Goal: Task Accomplishment & Management: Complete application form

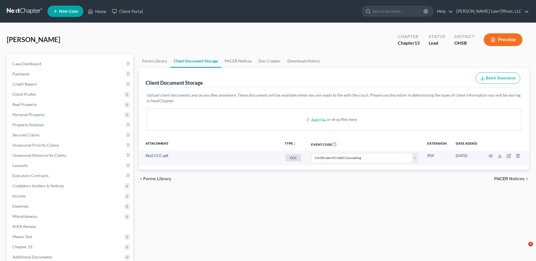
select select "7"
click at [36, 66] on span "Case Dashboard" at bounding box center [26, 63] width 29 height 5
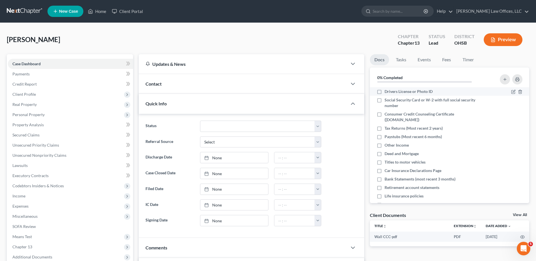
click at [385, 92] on label "Drivers License or Photo ID" at bounding box center [409, 92] width 48 height 6
click at [387, 92] on input "Drivers License or Photo ID" at bounding box center [389, 91] width 4 height 4
checkbox input "true"
click at [385, 99] on label "Social Security Card or W-2 with full social security number" at bounding box center [435, 102] width 100 height 11
click at [387, 99] on input "Social Security Card or W-2 with full social security number" at bounding box center [389, 99] width 4 height 4
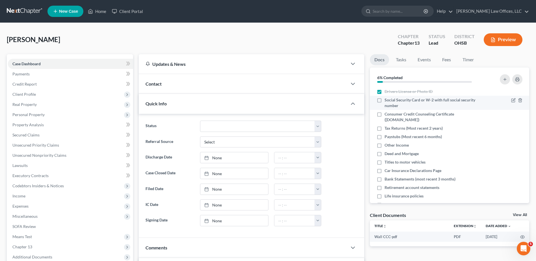
checkbox input "true"
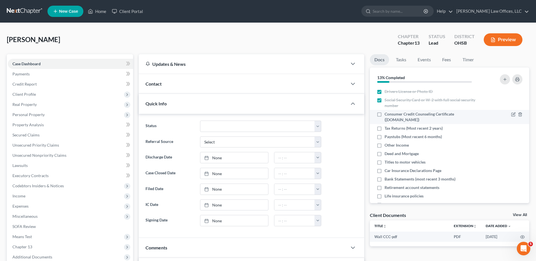
click at [385, 114] on label "Consumer Credit Counseling Certificate ([DOMAIN_NAME])" at bounding box center [435, 116] width 100 height 11
click at [387, 114] on input "Consumer Credit Counseling Certificate ([DOMAIN_NAME])" at bounding box center [389, 113] width 4 height 4
checkbox input "true"
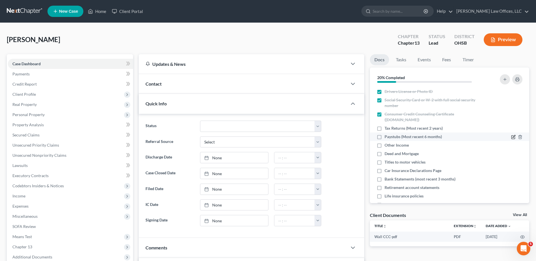
click at [512, 136] on icon "button" at bounding box center [514, 137] width 5 height 5
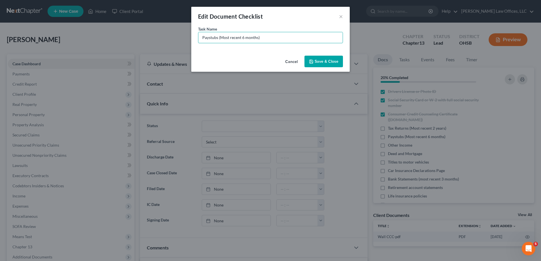
drag, startPoint x: 262, startPoint y: 37, endPoint x: 159, endPoint y: 36, distance: 102.4
click at [159, 36] on div "Edit Document Checklist × Task Name * Paystubs (Most recent 6 months) Cancel Sa…" at bounding box center [270, 130] width 541 height 261
type input "Social Security Income"
click at [320, 63] on button "Save & Close" at bounding box center [323, 62] width 38 height 12
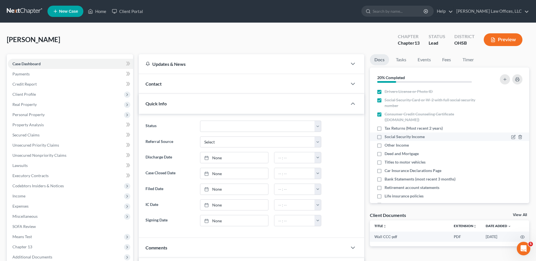
click at [385, 136] on label "Social Security Income" at bounding box center [405, 137] width 40 height 6
click at [387, 136] on input "Social Security Income" at bounding box center [389, 136] width 4 height 4
checkbox input "true"
click at [512, 146] on icon "button" at bounding box center [514, 145] width 5 height 5
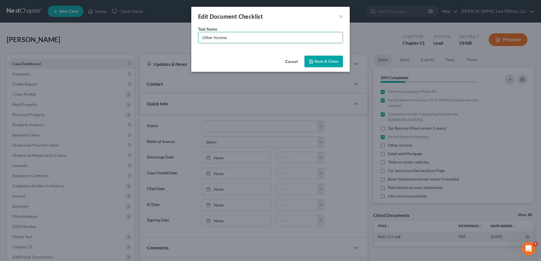
drag, startPoint x: 212, startPoint y: 37, endPoint x: 168, endPoint y: 37, distance: 44.4
click at [168, 37] on div "Edit Document Checklist × Task Name * Other Income Cancel Save & Close" at bounding box center [270, 130] width 541 height 261
type input "Pension Income"
click at [328, 64] on button "Save & Close" at bounding box center [323, 62] width 38 height 12
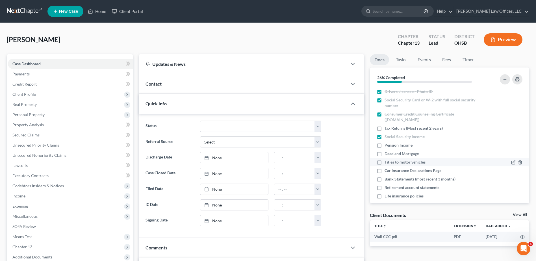
click at [385, 162] on label "Titles to motor vehicles" at bounding box center [405, 162] width 41 height 6
click at [387, 162] on input "Titles to motor vehicles" at bounding box center [389, 161] width 4 height 4
checkbox input "true"
click at [385, 146] on label "Pension Income" at bounding box center [399, 146] width 28 height 6
click at [387, 146] on input "Pension Income" at bounding box center [389, 145] width 4 height 4
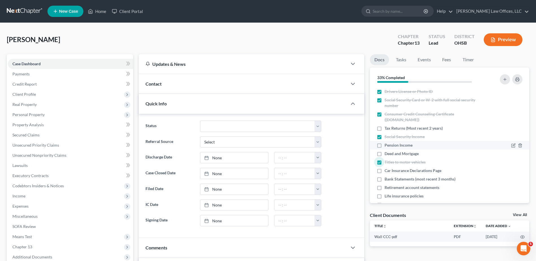
checkbox input "true"
click at [385, 153] on label "Deed and Mortgage" at bounding box center [402, 154] width 34 height 6
click at [387, 153] on input "Deed and Mortgage" at bounding box center [389, 153] width 4 height 4
checkbox input "true"
click at [385, 170] on label "Car Insurance Declarations Page" at bounding box center [413, 171] width 57 height 6
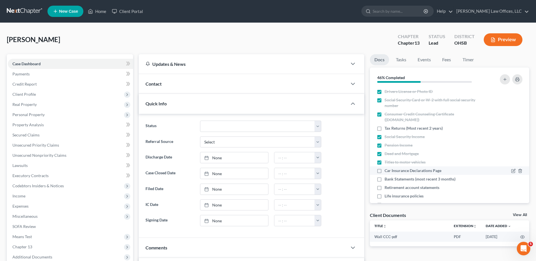
click at [387, 170] on input "Car Insurance Declarations Page" at bounding box center [389, 170] width 4 height 4
checkbox input "true"
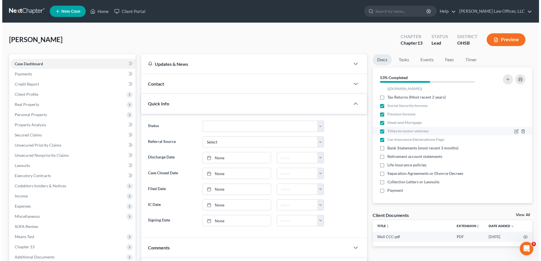
scroll to position [32, 0]
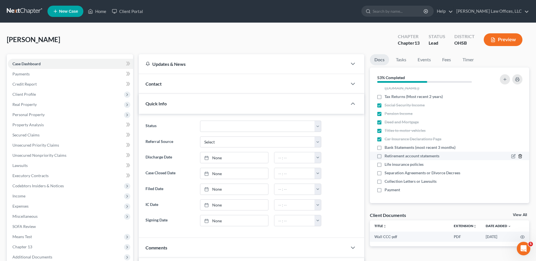
click at [519, 155] on polyline "button" at bounding box center [520, 155] width 3 height 0
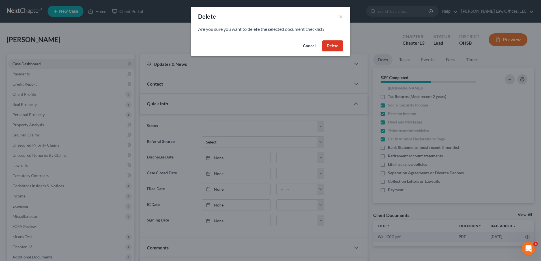
click at [339, 48] on button "Delete" at bounding box center [332, 45] width 21 height 11
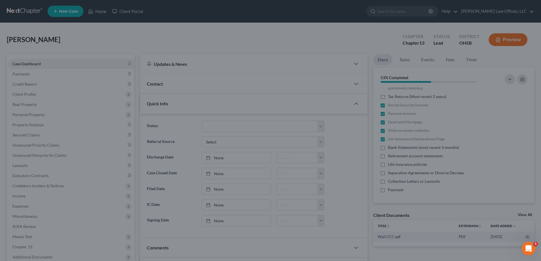
scroll to position [23, 0]
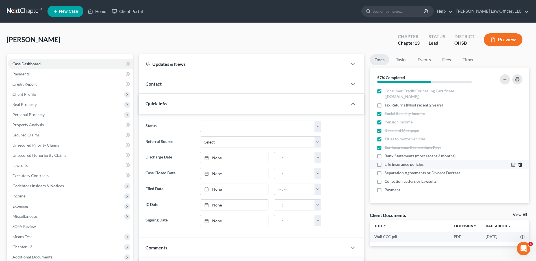
click at [518, 165] on icon "button" at bounding box center [520, 165] width 5 height 5
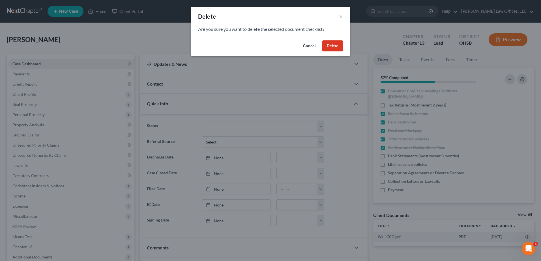
click at [334, 44] on button "Delete" at bounding box center [332, 45] width 21 height 11
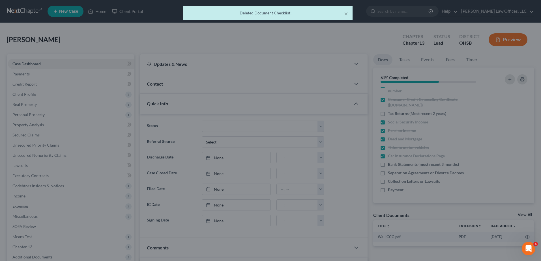
scroll to position [15, 0]
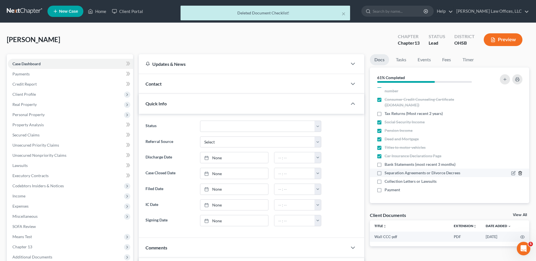
click at [518, 172] on icon "button" at bounding box center [520, 173] width 5 height 5
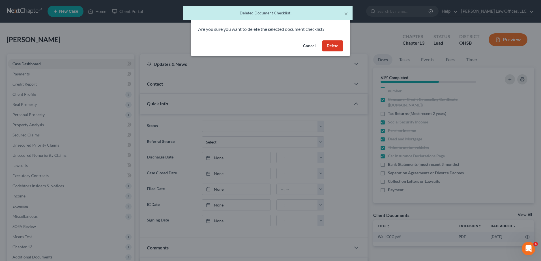
click at [327, 48] on button "Delete" at bounding box center [332, 45] width 21 height 11
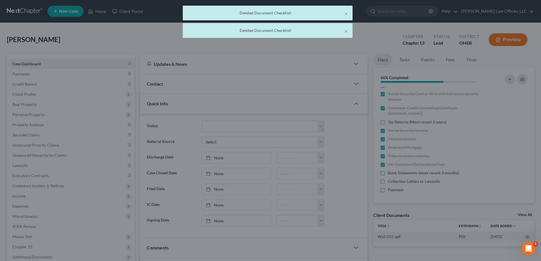
scroll to position [6, 0]
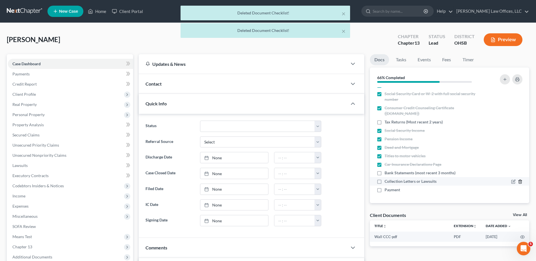
click at [518, 182] on icon "button" at bounding box center [520, 182] width 5 height 5
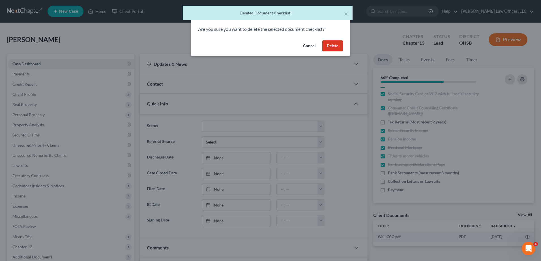
click at [330, 48] on button "Delete" at bounding box center [332, 45] width 21 height 11
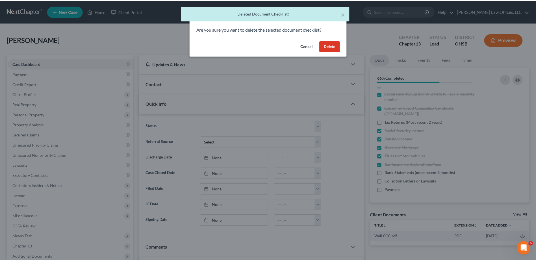
scroll to position [0, 0]
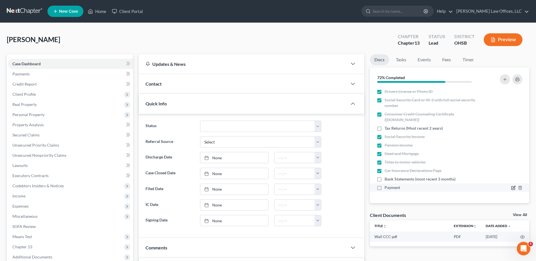
click at [514, 187] on icon "button" at bounding box center [514, 188] width 5 height 5
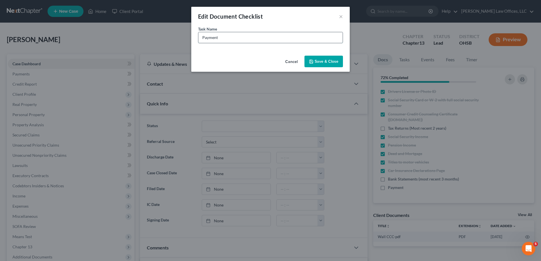
click at [244, 39] on input "Payment" at bounding box center [270, 37] width 144 height 11
type input "Payment (Paid $851 on [DATE])"
click at [324, 57] on button "Save & Close" at bounding box center [323, 62] width 38 height 12
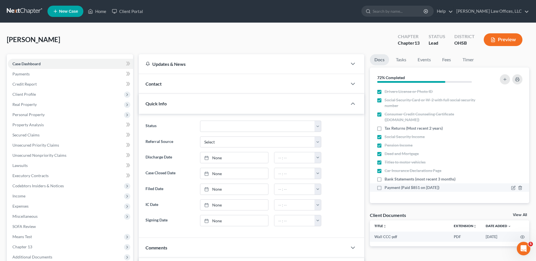
click at [385, 189] on label "Payment (Paid $851 on [DATE])" at bounding box center [412, 188] width 55 height 6
click at [387, 189] on input "Payment (Paid $851 on [DATE])" at bounding box center [389, 187] width 4 height 4
checkbox input "true"
click at [505, 79] on line "button" at bounding box center [505, 79] width 3 height 0
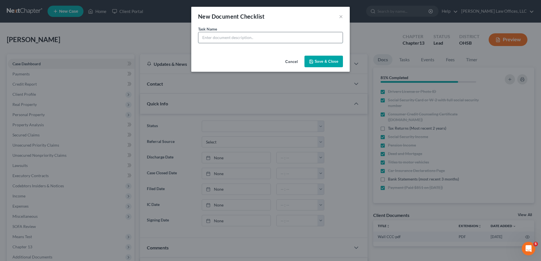
click at [240, 39] on input "text" at bounding box center [270, 37] width 144 height 11
type input "House Insurance Declarations Page"
click at [316, 65] on button "Save & Close" at bounding box center [323, 62] width 38 height 12
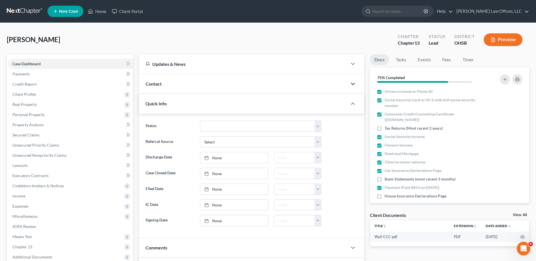
drag, startPoint x: 352, startPoint y: 85, endPoint x: 348, endPoint y: 85, distance: 4.3
click at [352, 85] on icon "button" at bounding box center [353, 84] width 7 height 7
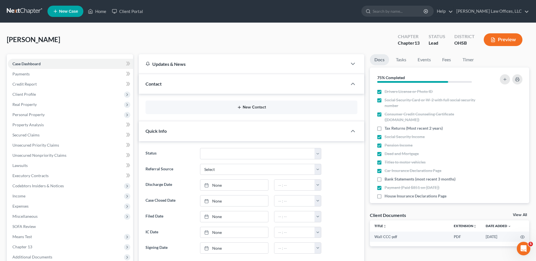
click at [253, 107] on button "New Contact" at bounding box center [251, 107] width 203 height 5
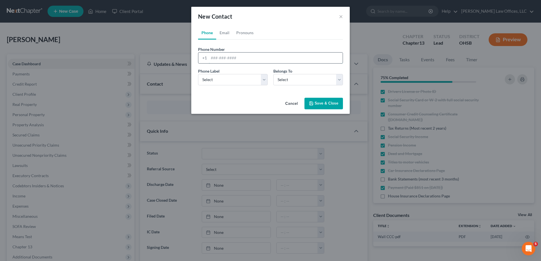
click at [221, 56] on input "tel" at bounding box center [276, 58] width 134 height 11
type input "[PHONE_NUMBER]"
click at [217, 81] on select "Select Mobile Home Work Other" at bounding box center [233, 79] width 70 height 11
select select "0"
click at [198, 74] on select "Select Mobile Home Work Other" at bounding box center [233, 79] width 70 height 11
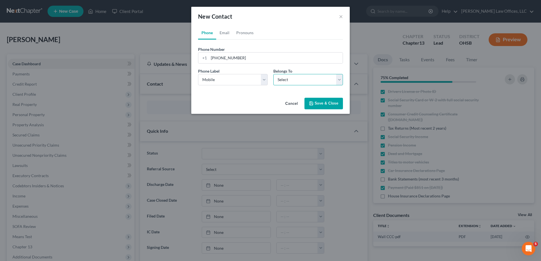
click at [283, 81] on select "Select Client Other" at bounding box center [308, 79] width 70 height 11
select select "0"
click at [273, 74] on select "Select Client Other" at bounding box center [308, 79] width 70 height 11
click at [319, 105] on button "Save & Close" at bounding box center [323, 104] width 38 height 12
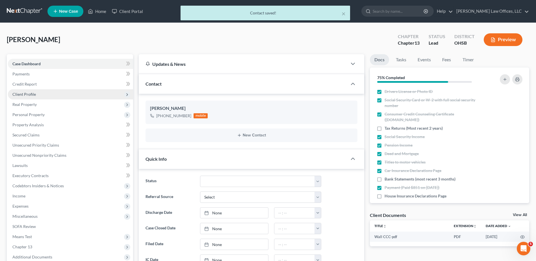
click at [28, 92] on span "Client Profile" at bounding box center [23, 94] width 23 height 5
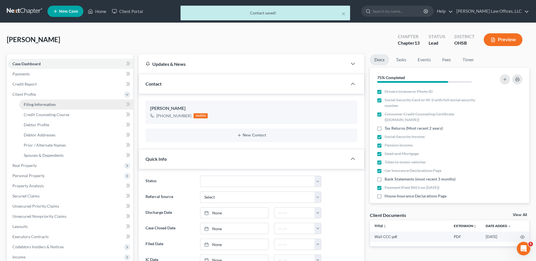
click at [36, 103] on span "Filing Information" at bounding box center [40, 104] width 32 height 5
select select "1"
select select "0"
select select "3"
select select "0"
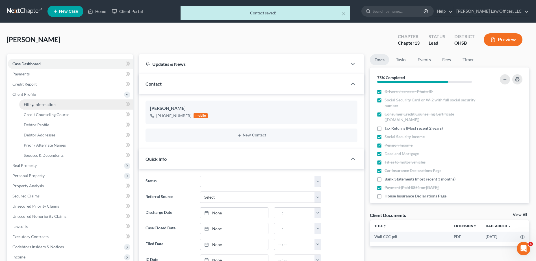
select select "36"
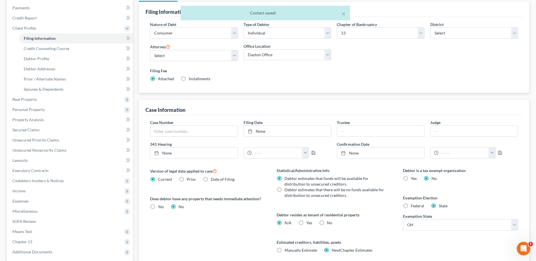
scroll to position [85, 0]
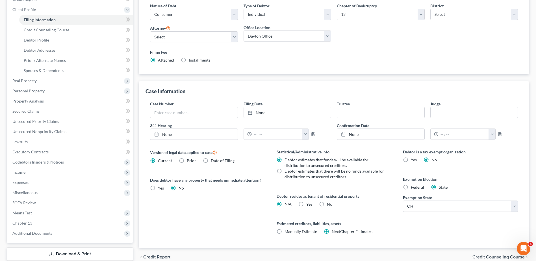
click at [327, 204] on label "No" at bounding box center [329, 205] width 5 height 6
click at [329, 204] on input "No" at bounding box center [331, 204] width 4 height 4
radio input "true"
radio input "false"
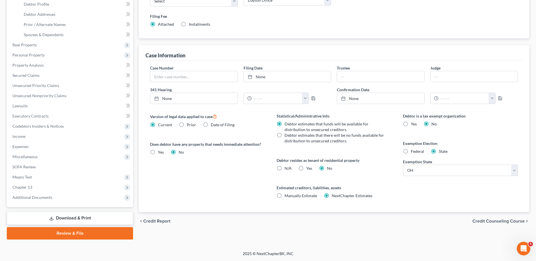
click at [485, 220] on span "Credit Counseling Course" at bounding box center [499, 221] width 52 height 5
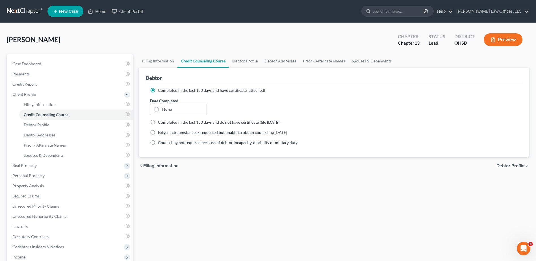
click at [502, 167] on span "Debtor Profile" at bounding box center [511, 166] width 28 height 5
select select "4"
select select "0"
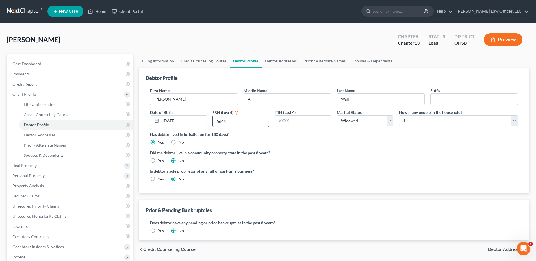
click at [230, 123] on input "5646" at bounding box center [241, 121] width 56 height 11
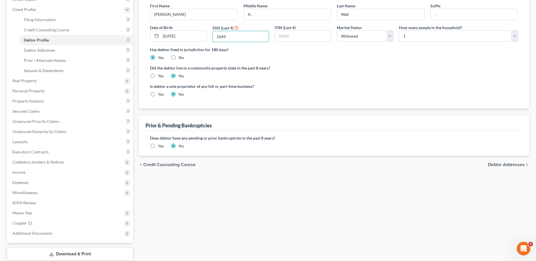
type input "5649"
click at [496, 166] on span "Debtor Addresses" at bounding box center [506, 165] width 37 height 5
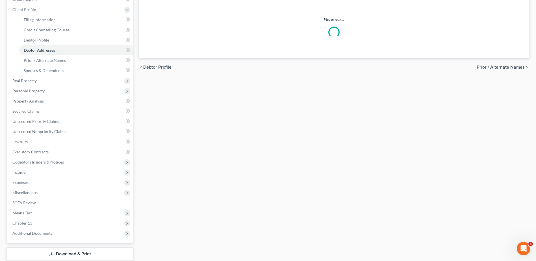
scroll to position [6, 0]
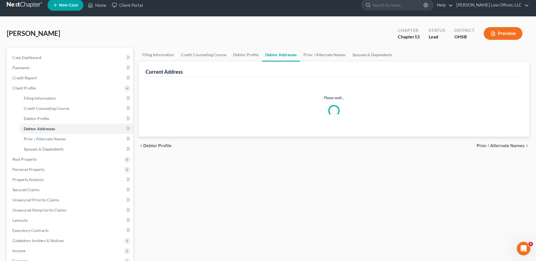
select select "0"
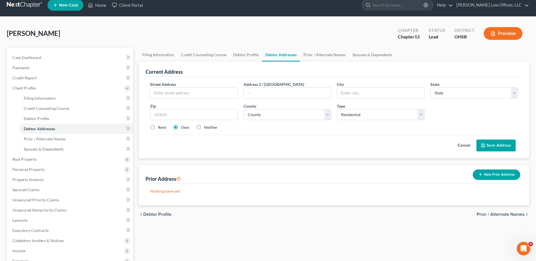
scroll to position [0, 0]
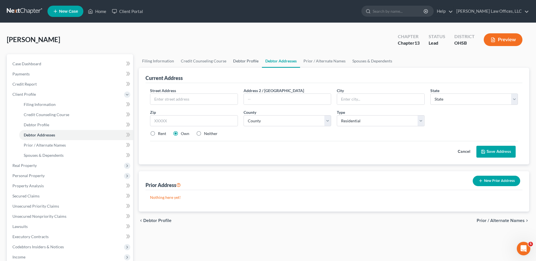
click at [245, 60] on link "Debtor Profile" at bounding box center [246, 61] width 32 height 14
select select "4"
select select "0"
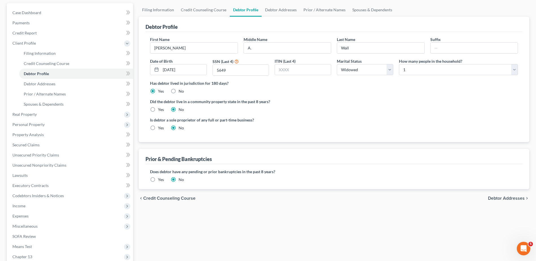
scroll to position [57, 0]
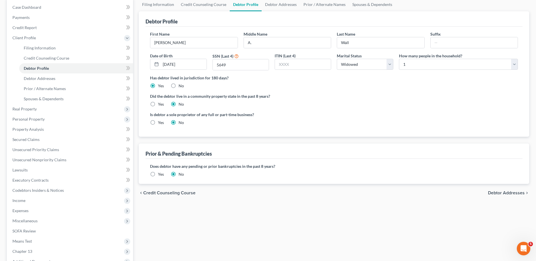
click at [510, 192] on span "Debtor Addresses" at bounding box center [506, 193] width 37 height 5
select select "0"
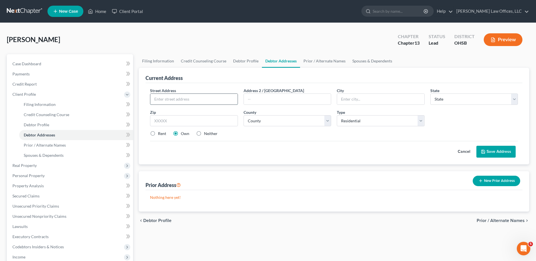
click at [174, 99] on input "text" at bounding box center [193, 99] width 87 height 11
type input "[STREET_ADDRESS]"
type input "45459"
type input "[GEOGRAPHIC_DATA]"
select select "36"
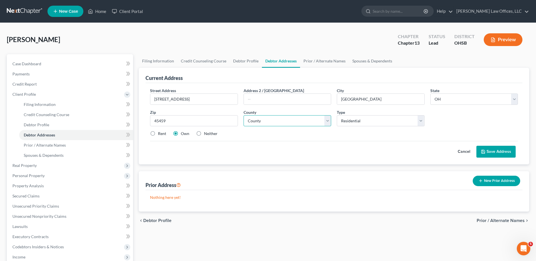
click at [271, 121] on select "County [GEOGRAPHIC_DATA] [GEOGRAPHIC_DATA] [GEOGRAPHIC_DATA] [GEOGRAPHIC_DATA] …" at bounding box center [288, 120] width 88 height 11
select select "56"
click at [272, 122] on select "County [GEOGRAPHIC_DATA] [GEOGRAPHIC_DATA] [GEOGRAPHIC_DATA] [GEOGRAPHIC_DATA] …" at bounding box center [288, 120] width 88 height 11
click at [492, 150] on button "Save Address" at bounding box center [496, 152] width 39 height 12
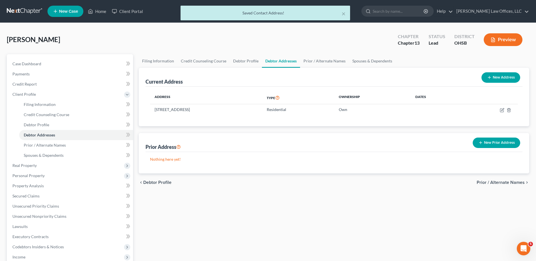
click at [495, 183] on span "Prior / Alternate Names" at bounding box center [501, 182] width 48 height 5
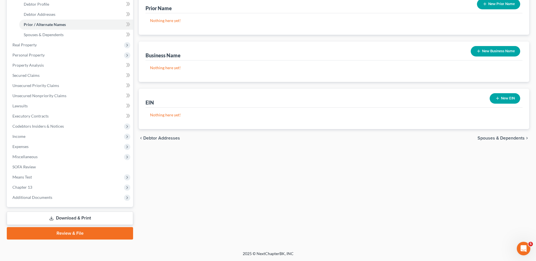
click at [505, 140] on span "Spouses & Dependents" at bounding box center [501, 138] width 47 height 5
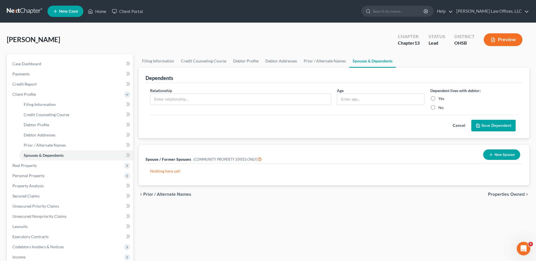
click at [456, 124] on button "Cancel" at bounding box center [459, 125] width 25 height 11
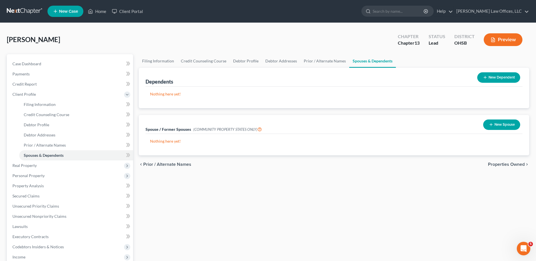
click at [497, 165] on span "Properties Owned" at bounding box center [506, 164] width 37 height 5
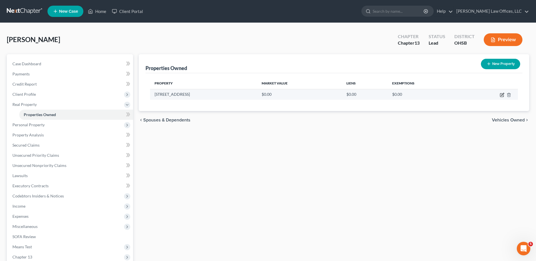
click at [501, 94] on icon "button" at bounding box center [502, 95] width 5 height 5
select select "36"
select select "56"
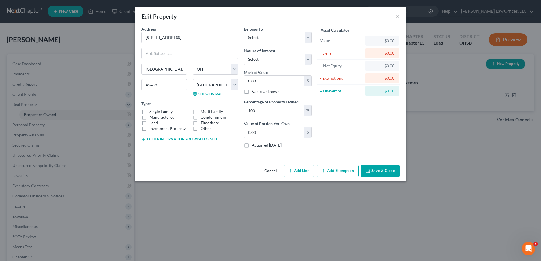
click at [149, 112] on label "Single Family" at bounding box center [160, 112] width 23 height 6
click at [152, 112] on input "Single Family" at bounding box center [154, 111] width 4 height 4
checkbox input "true"
click at [155, 137] on button "Other information you wish to add" at bounding box center [178, 139] width 75 height 5
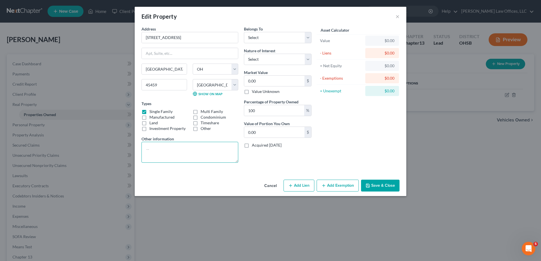
click at [154, 147] on textarea at bounding box center [189, 152] width 97 height 21
paste textarea "O67 22317 0017"
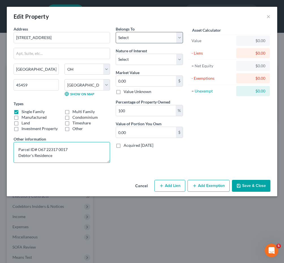
type textarea "Parcel ID# O67 22317 0017 Debtor's Residence"
click at [133, 38] on select "Select Debtor 1 Only Debtor 2 Only Debtor 1 And Debtor 2 Only At Least One Of T…" at bounding box center [149, 37] width 67 height 11
select select "3"
click at [116, 32] on select "Select Debtor 1 Only Debtor 2 Only Debtor 1 And Debtor 2 Only At Least One Of T…" at bounding box center [149, 37] width 67 height 11
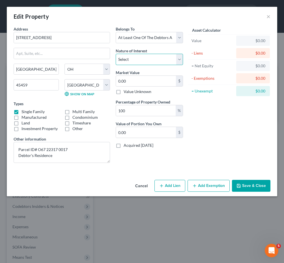
click at [133, 58] on select "Select Fee Simple Joint Tenant Life Estate Equitable Interest Future Interest T…" at bounding box center [149, 59] width 67 height 11
select select "1"
click at [116, 54] on select "Select Fee Simple Joint Tenant Life Estate Equitable Interest Future Interest T…" at bounding box center [149, 59] width 67 height 11
type input "2"
type input "2.00"
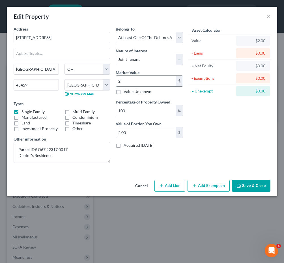
type input "23"
type input "23.00"
type input "232"
type input "232.00"
type input "2323"
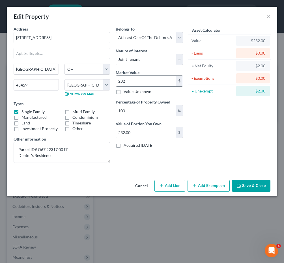
type input "2,323.00"
type input "2,3236"
type input "23,236.00"
type input "23,2360"
type input "232,360.00"
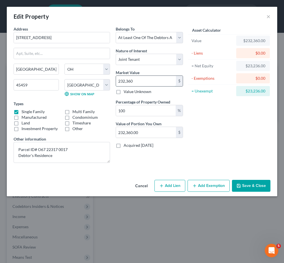
type input "232,360"
click at [209, 184] on button "Add Exemption" at bounding box center [208, 186] width 42 height 12
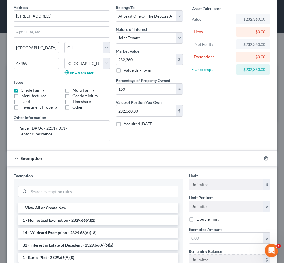
scroll to position [57, 0]
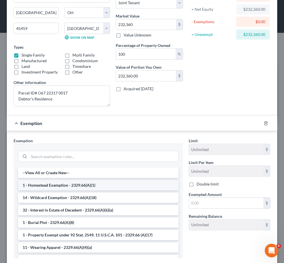
click at [51, 186] on li "1 - Homestead Exemption - 2329.66(A)(1)" at bounding box center [98, 185] width 160 height 10
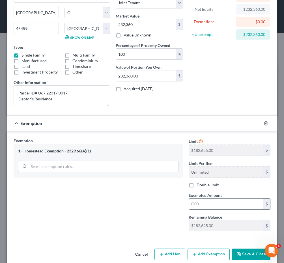
click at [199, 205] on input "text" at bounding box center [226, 204] width 74 height 11
type input "182,625"
click at [156, 204] on div "Exemption Set must be selected for CA. Exemption * 1 - Homestead Exemption - 23…" at bounding box center [98, 187] width 175 height 98
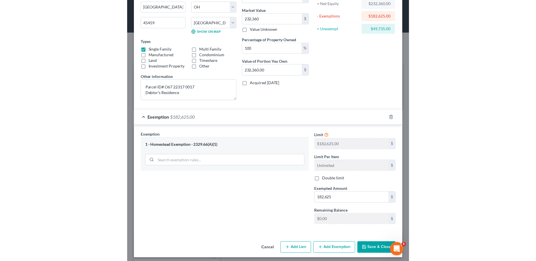
scroll to position [65, 0]
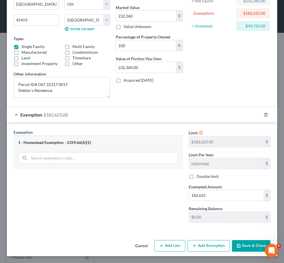
click at [256, 245] on button "Save & Close" at bounding box center [251, 246] width 38 height 12
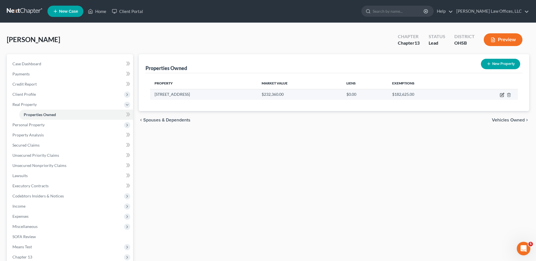
click at [502, 96] on icon "button" at bounding box center [503, 94] width 3 height 3
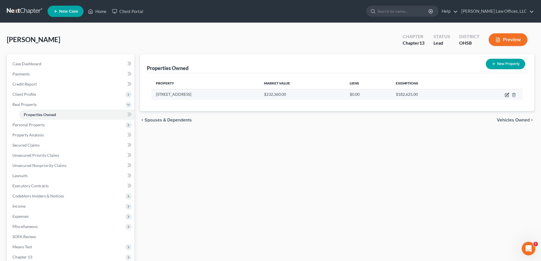
select select "36"
select select "56"
select select "3"
select select "1"
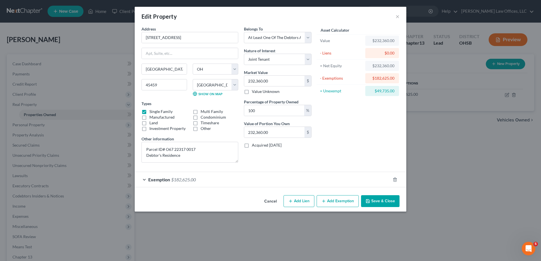
click at [376, 199] on button "Save & Close" at bounding box center [380, 201] width 38 height 12
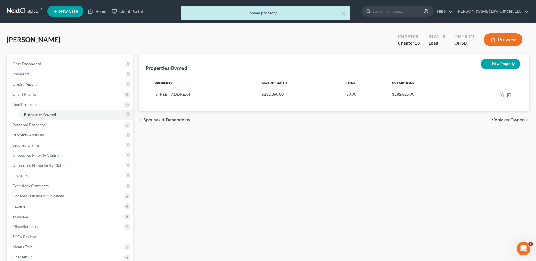
click at [507, 120] on span "Vehicles Owned" at bounding box center [508, 120] width 33 height 5
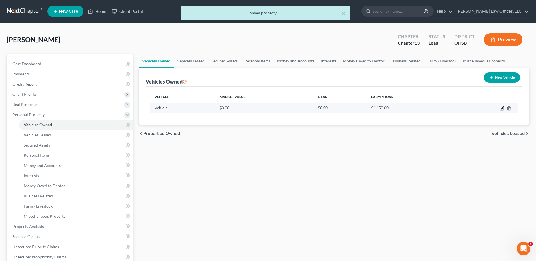
click at [503, 107] on icon "button" at bounding box center [503, 108] width 3 height 3
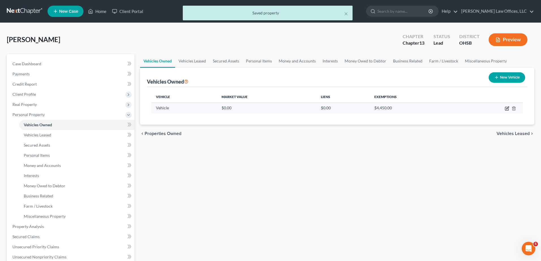
select select "0"
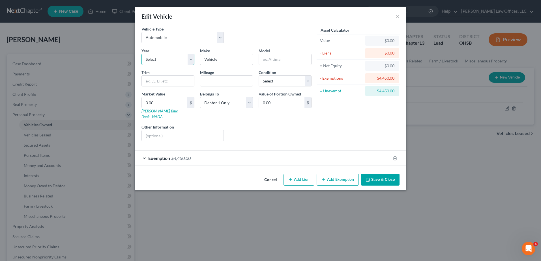
click at [165, 61] on select "Select 2026 2025 2024 2023 2022 2021 2020 2019 2018 2017 2016 2015 2014 2013 20…" at bounding box center [167, 59] width 53 height 11
select select "30"
click at [141, 54] on select "Select 2026 2025 2024 2023 2022 2021 2020 2019 2018 2017 2016 2015 2014 2013 20…" at bounding box center [167, 59] width 53 height 11
drag, startPoint x: 222, startPoint y: 58, endPoint x: 194, endPoint y: 57, distance: 27.7
click at [194, 57] on div "Year Select 2026 2025 2024 2023 2022 2021 2020 2019 2018 2017 2016 2015 2014 20…" at bounding box center [227, 97] width 176 height 98
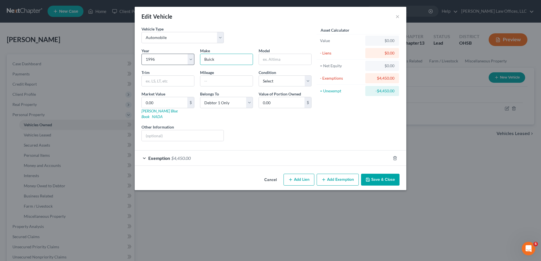
type input "Buick"
type input "Century"
click at [214, 82] on input "text" at bounding box center [226, 81] width 52 height 11
type input "67,000"
type input "1"
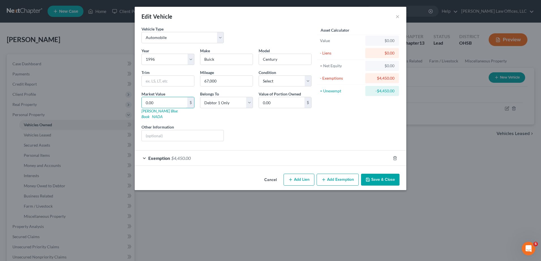
type input "1.00"
type input "14"
type input "14.00"
type input "146"
type input "146.00"
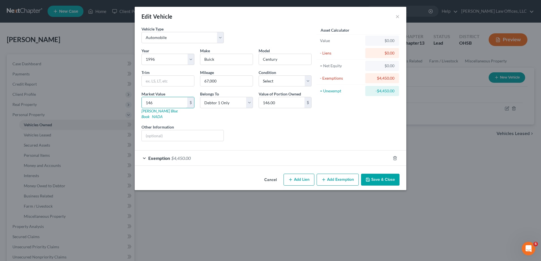
type input "1462"
type input "1,462.00"
type input "1,462"
click at [155, 130] on input "text" at bounding box center [183, 135] width 82 height 11
type input "Location: Residence"
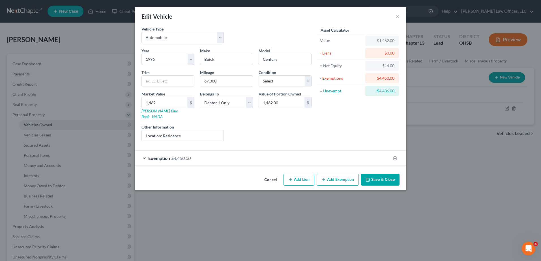
click at [376, 176] on button "Save & Close" at bounding box center [380, 180] width 38 height 12
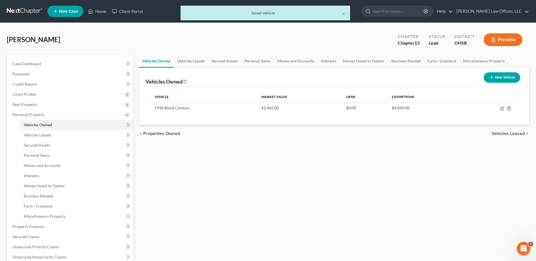
click at [509, 135] on span "Vehicles Leased" at bounding box center [508, 133] width 33 height 5
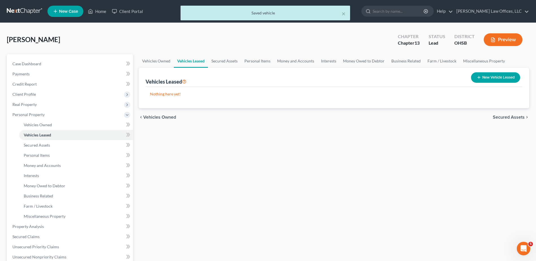
click at [507, 116] on span "Secured Assets" at bounding box center [509, 117] width 32 height 5
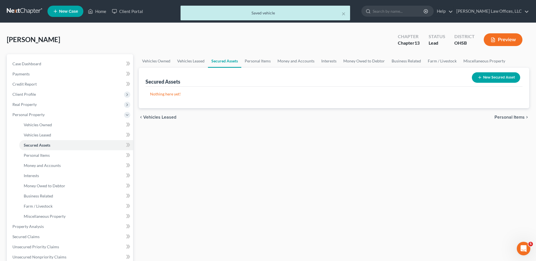
click at [507, 116] on span "Personal Items" at bounding box center [510, 117] width 30 height 5
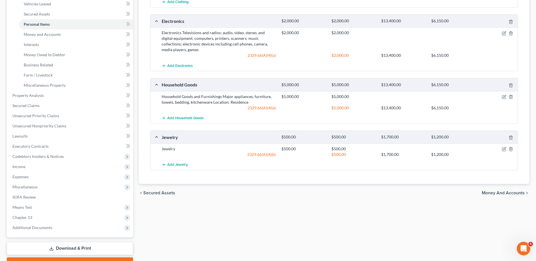
scroll to position [141, 0]
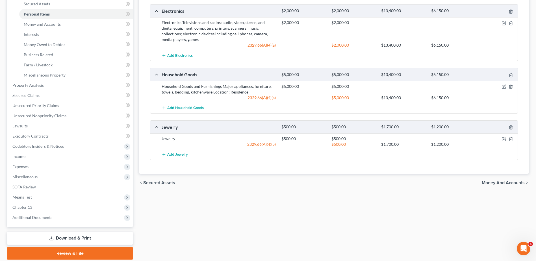
click at [490, 184] on span "Money and Accounts" at bounding box center [503, 183] width 43 height 5
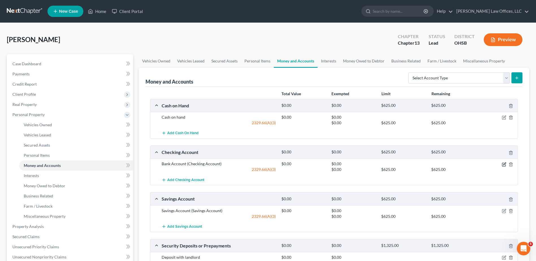
click at [504, 163] on icon "button" at bounding box center [504, 164] width 5 height 5
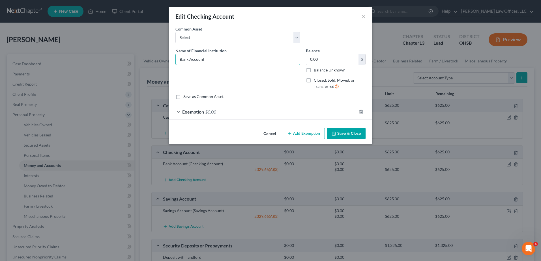
drag, startPoint x: 208, startPoint y: 56, endPoint x: 149, endPoint y: 55, distance: 58.8
click at [149, 55] on div "Edit Checking Account × An exemption set must first be selected from the Filing…" at bounding box center [270, 130] width 541 height 261
type input "US Bank"
click at [355, 134] on button "Save & Close" at bounding box center [346, 134] width 38 height 12
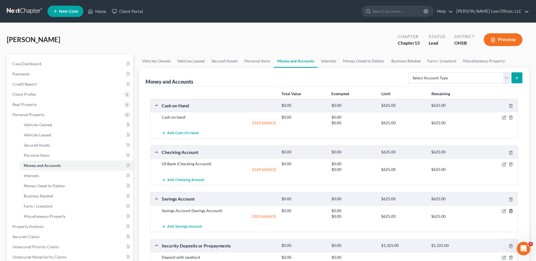
click at [512, 210] on icon "button" at bounding box center [511, 211] width 5 height 5
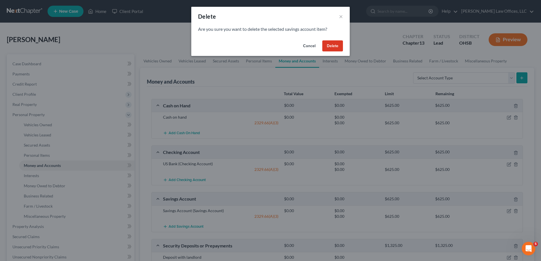
drag, startPoint x: 337, startPoint y: 47, endPoint x: 337, endPoint y: 52, distance: 5.4
click at [337, 47] on button "Delete" at bounding box center [332, 45] width 21 height 11
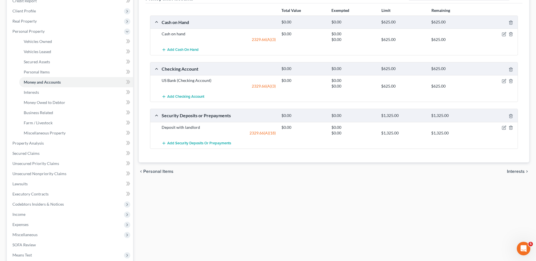
scroll to position [85, 0]
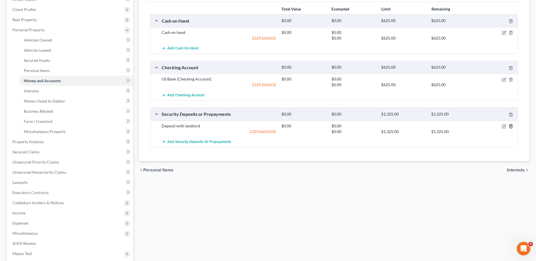
click at [510, 127] on icon "button" at bounding box center [511, 126] width 5 height 5
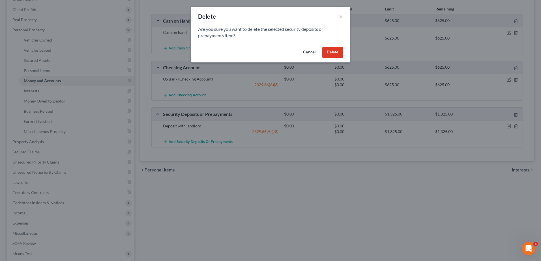
click at [335, 51] on button "Delete" at bounding box center [332, 52] width 21 height 11
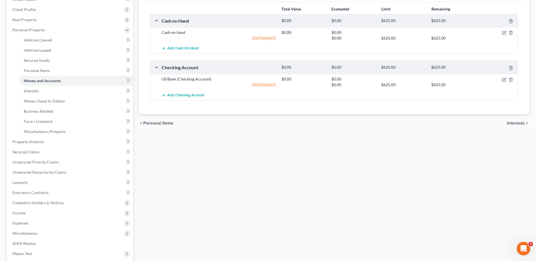
click at [511, 123] on span "Interests" at bounding box center [516, 123] width 18 height 5
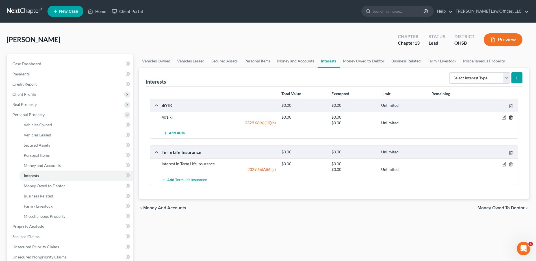
click at [511, 117] on icon "button" at bounding box center [511, 117] width 5 height 5
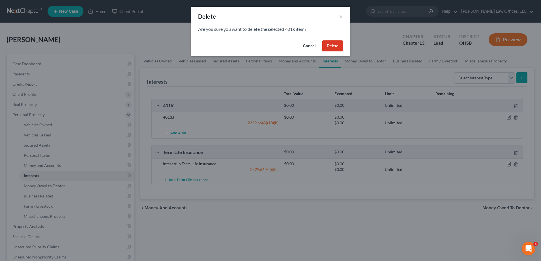
click at [334, 44] on button "Delete" at bounding box center [332, 45] width 21 height 11
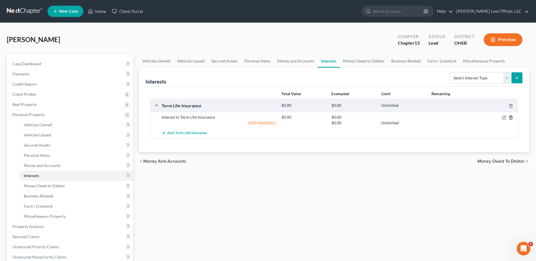
click at [511, 117] on polyline "button" at bounding box center [511, 117] width 3 height 0
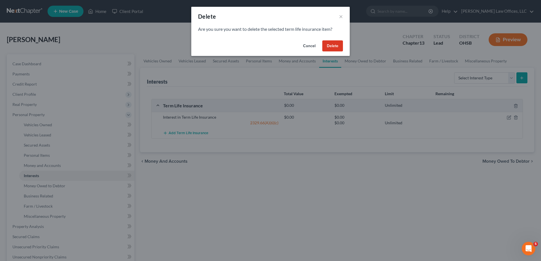
click at [339, 48] on button "Delete" at bounding box center [332, 45] width 21 height 11
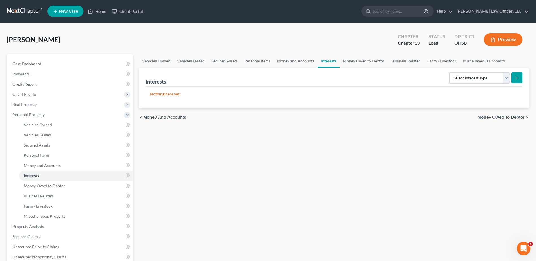
click at [498, 118] on span "Money Owed to Debtor" at bounding box center [501, 117] width 47 height 5
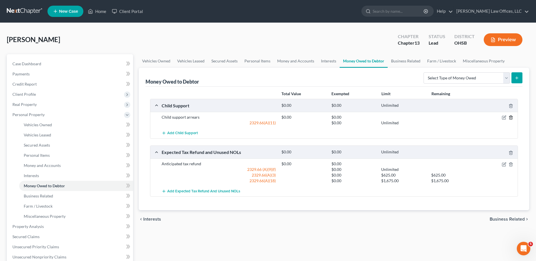
click at [511, 117] on icon "button" at bounding box center [511, 117] width 5 height 5
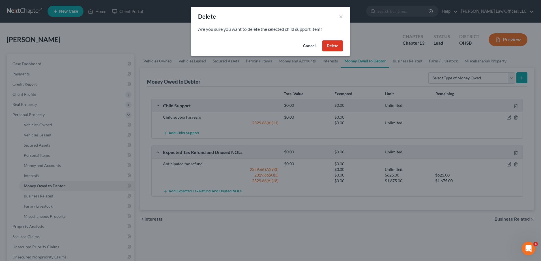
click at [338, 47] on button "Delete" at bounding box center [332, 45] width 21 height 11
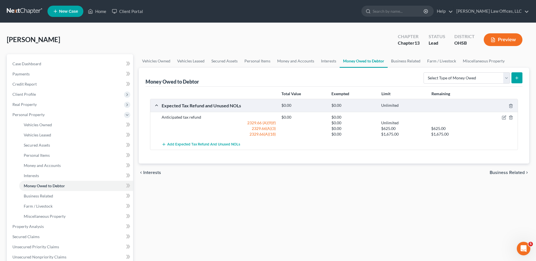
click at [504, 174] on span "Business Related" at bounding box center [507, 173] width 35 height 5
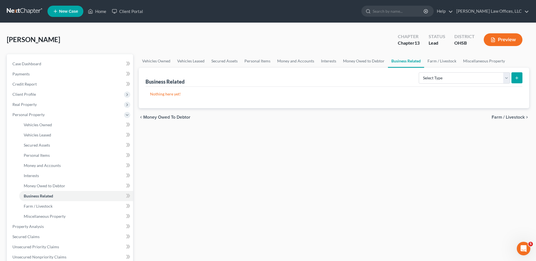
click at [500, 117] on span "Farm / Livestock" at bounding box center [508, 117] width 33 height 5
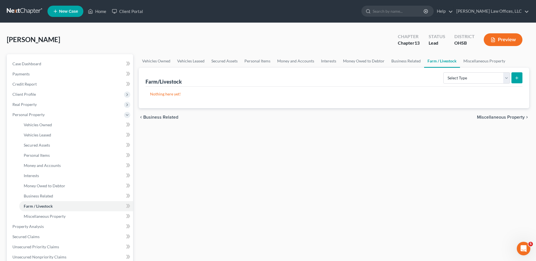
click at [497, 117] on span "Miscellaneous Property" at bounding box center [501, 117] width 48 height 5
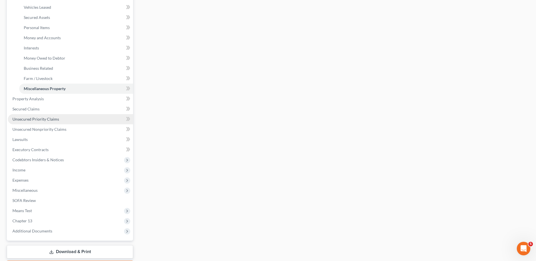
scroll to position [141, 0]
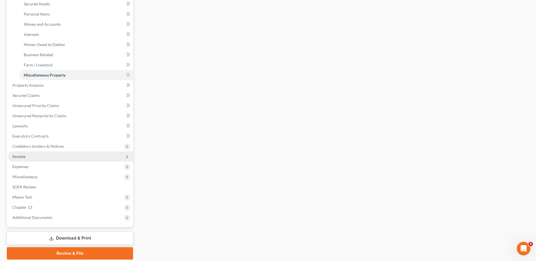
click at [22, 155] on span "Income" at bounding box center [18, 156] width 13 height 5
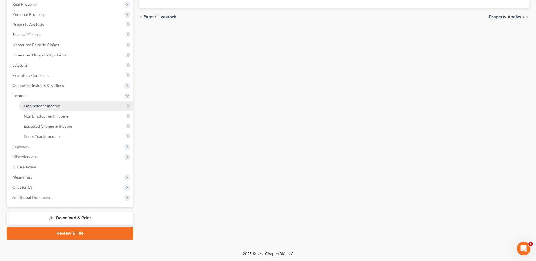
click at [44, 108] on link "Employment Income" at bounding box center [76, 106] width 114 height 10
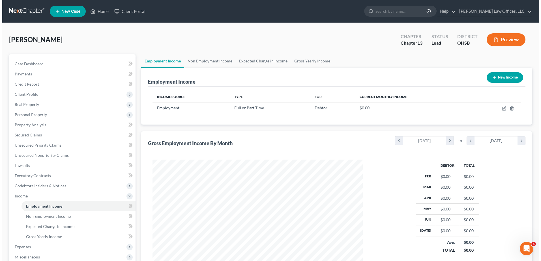
scroll to position [105, 221]
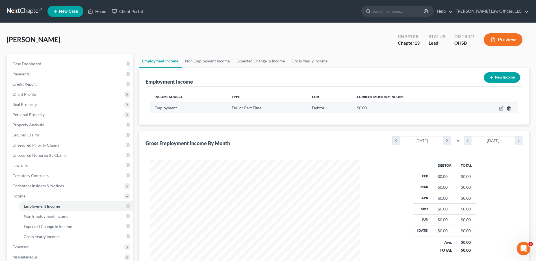
click at [511, 108] on icon "button" at bounding box center [509, 108] width 5 height 5
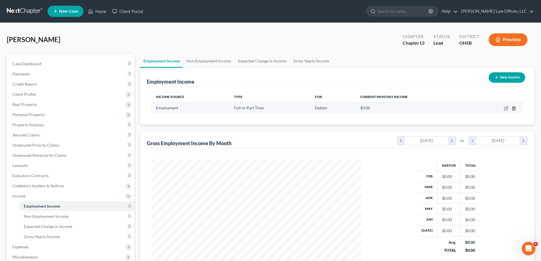
scroll to position [106, 223]
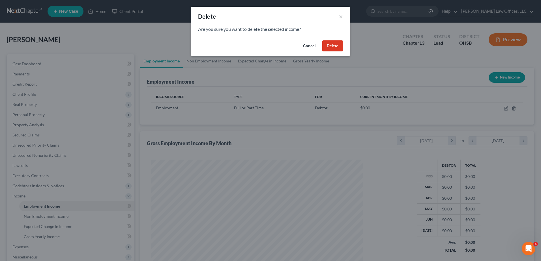
click at [329, 50] on button "Delete" at bounding box center [332, 45] width 21 height 11
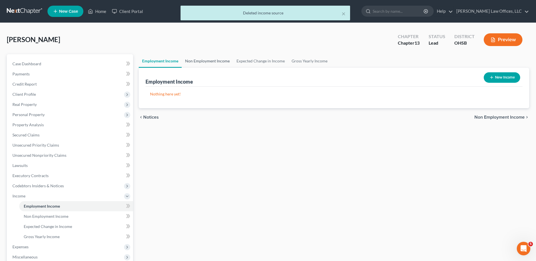
click at [217, 61] on link "Non Employment Income" at bounding box center [207, 61] width 51 height 14
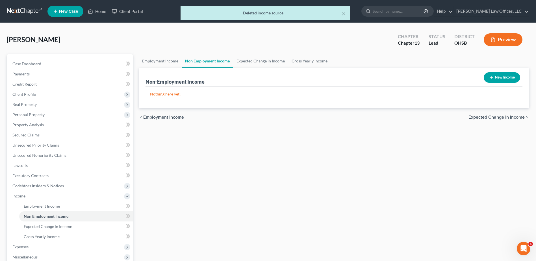
click at [497, 78] on button "New Income" at bounding box center [502, 77] width 36 height 10
select select "0"
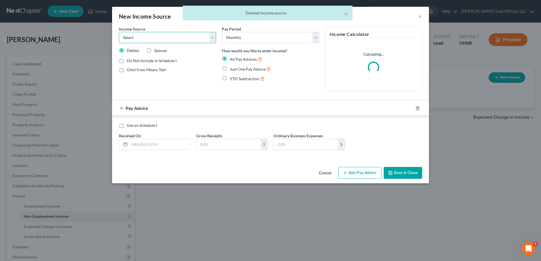
click at [158, 36] on select "Select Unemployment Disability (from employer) Pension Retirement Social Securi…" at bounding box center [167, 37] width 97 height 11
select select "4"
click at [119, 32] on select "Select Unemployment Disability (from employer) Pension Retirement Social Securi…" at bounding box center [167, 37] width 97 height 11
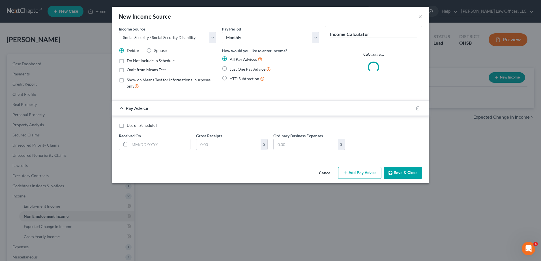
click at [230, 69] on label "Just One Pay Advice" at bounding box center [250, 69] width 41 height 7
click at [232, 69] on input "Just One Pay Advice" at bounding box center [234, 68] width 4 height 4
radio input "true"
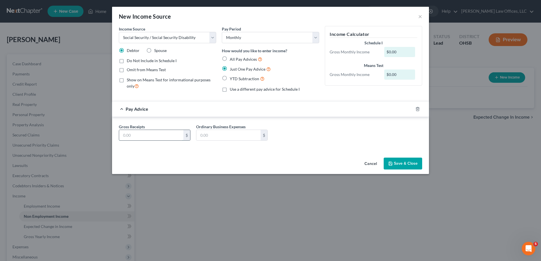
click at [135, 135] on input "text" at bounding box center [151, 135] width 64 height 11
type input "2,412"
click at [400, 164] on button "Save & Close" at bounding box center [402, 164] width 38 height 12
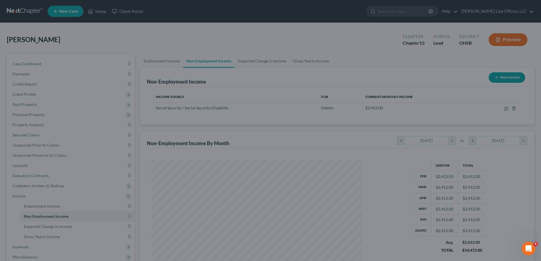
scroll to position [282664, 282547]
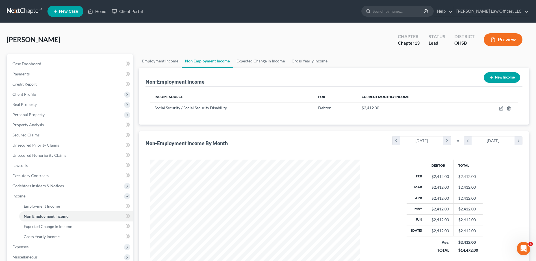
click at [495, 76] on button "New Income" at bounding box center [502, 77] width 36 height 10
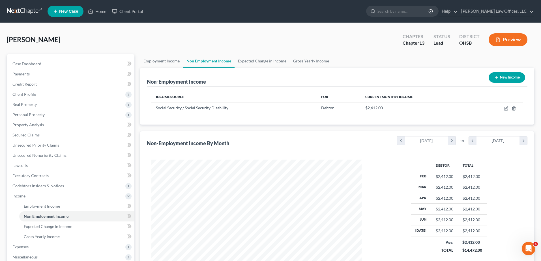
select select "0"
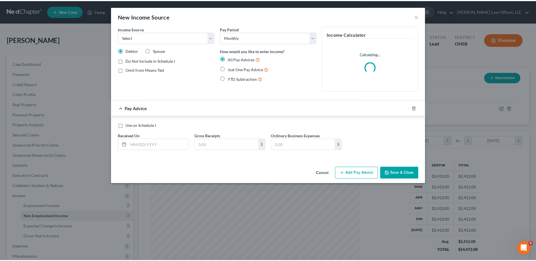
scroll to position [106, 223]
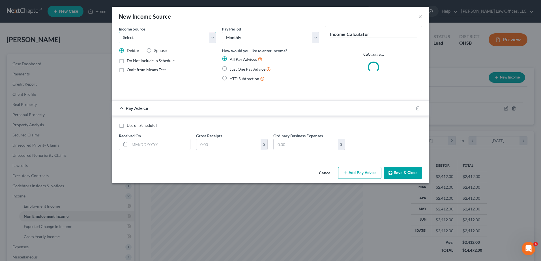
click at [149, 36] on select "Select Unemployment Disability (from employer) Pension Retirement Social Securi…" at bounding box center [167, 37] width 97 height 11
select select "2"
click at [119, 32] on select "Select Unemployment Disability (from employer) Pension Retirement Social Securi…" at bounding box center [167, 37] width 97 height 11
click at [230, 69] on label "Just One Pay Advice" at bounding box center [250, 69] width 41 height 7
click at [232, 69] on input "Just One Pay Advice" at bounding box center [234, 68] width 4 height 4
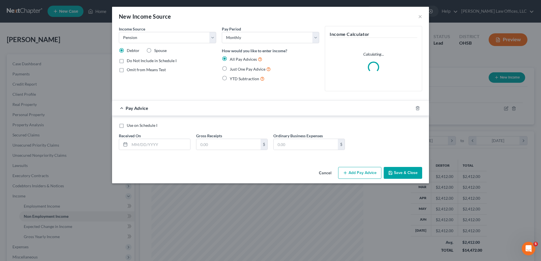
radio input "true"
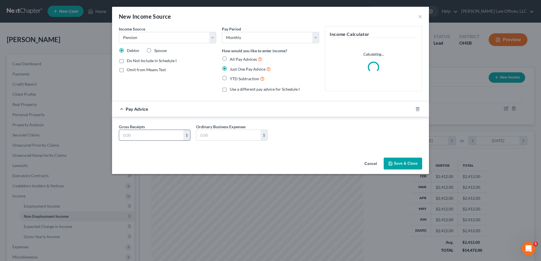
click at [148, 135] on input "text" at bounding box center [151, 135] width 64 height 11
type input "703.92"
click at [406, 163] on button "Save & Close" at bounding box center [402, 164] width 38 height 12
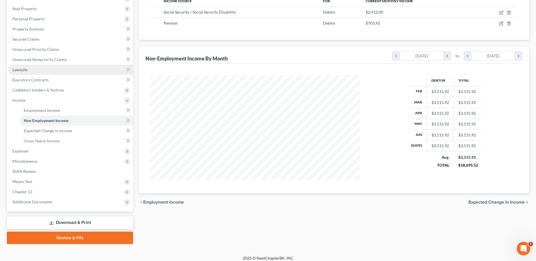
scroll to position [100, 0]
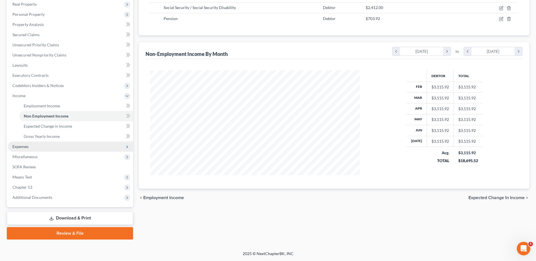
click at [19, 146] on span "Expenses" at bounding box center [20, 146] width 16 height 5
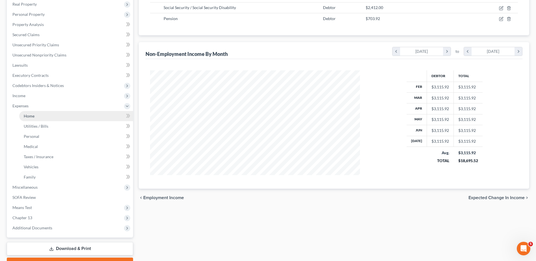
click at [31, 117] on span "Home" at bounding box center [29, 116] width 11 height 5
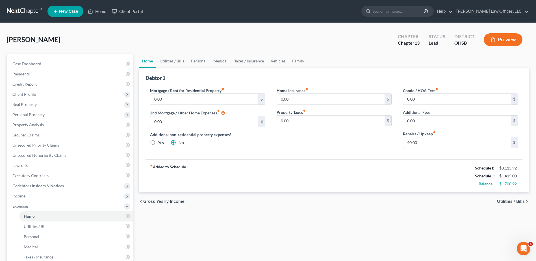
click at [509, 201] on span "Utilities / Bills" at bounding box center [511, 201] width 28 height 5
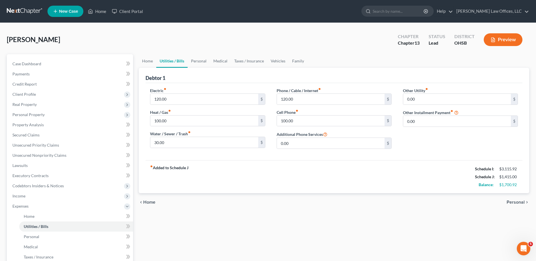
click at [515, 202] on span "Personal" at bounding box center [516, 202] width 18 height 5
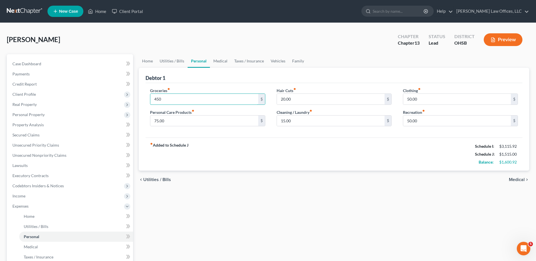
type input "450"
click at [512, 180] on span "Medical" at bounding box center [517, 180] width 16 height 5
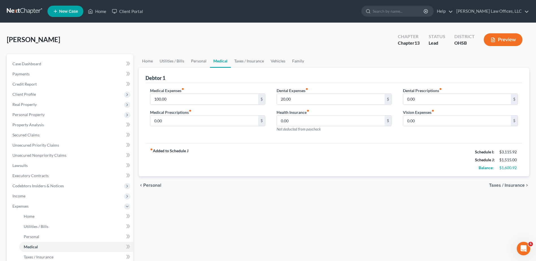
click at [509, 184] on span "Taxes / Insurance" at bounding box center [507, 185] width 36 height 5
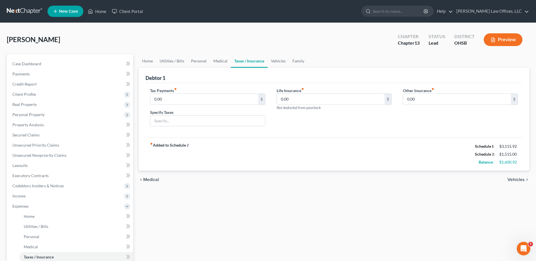
click at [510, 179] on span "Vehicles" at bounding box center [516, 180] width 17 height 5
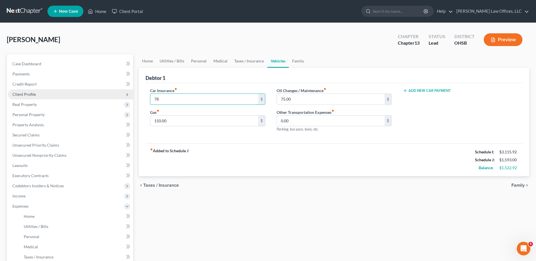
type input "78"
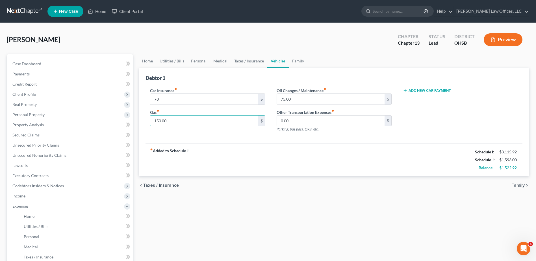
click at [518, 185] on span "Family" at bounding box center [518, 185] width 13 height 5
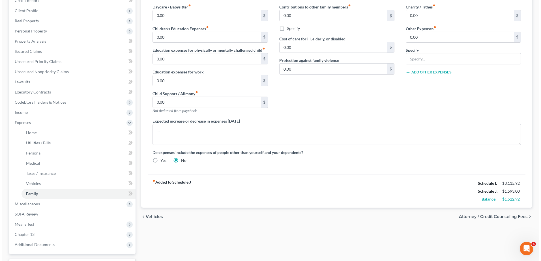
scroll to position [85, 0]
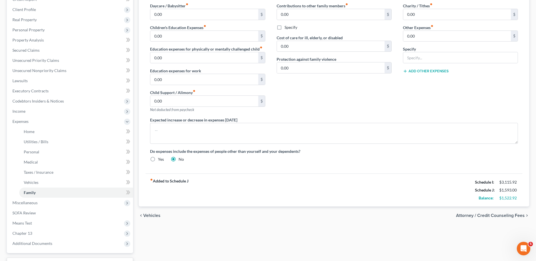
click at [486, 215] on span "Attorney / Credit Counseling Fees" at bounding box center [490, 215] width 69 height 5
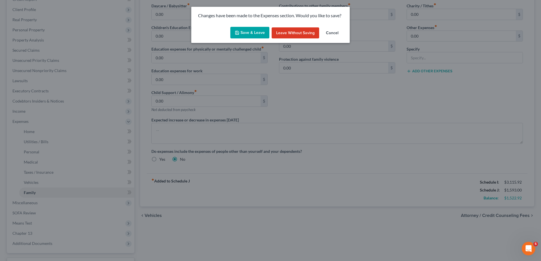
click at [256, 34] on button "Save & Leave" at bounding box center [249, 33] width 39 height 12
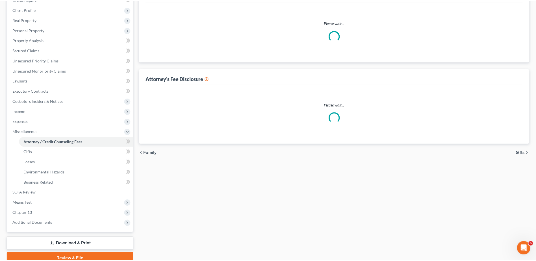
scroll to position [56, 0]
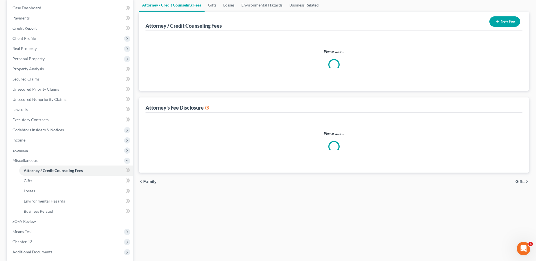
select select "1"
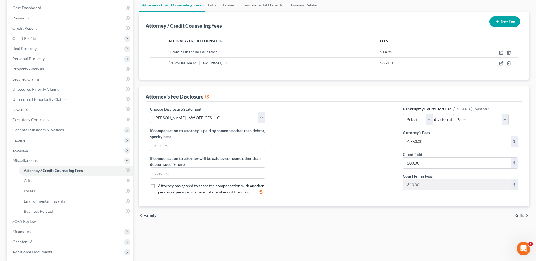
scroll to position [0, 0]
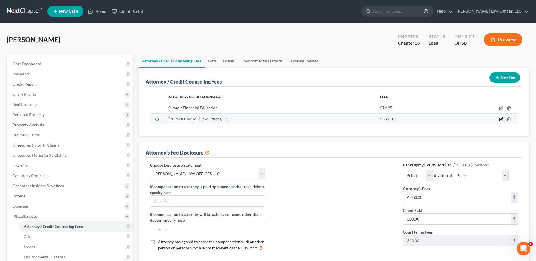
click at [502, 119] on icon "button" at bounding box center [502, 119] width 3 height 3
select select "36"
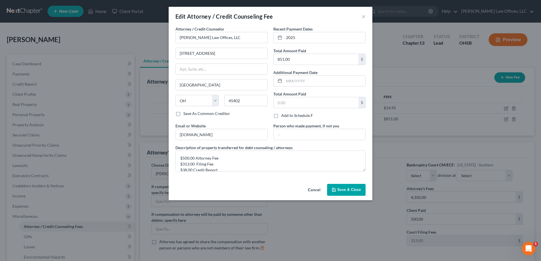
click at [353, 190] on span "Save & Close" at bounding box center [349, 189] width 24 height 5
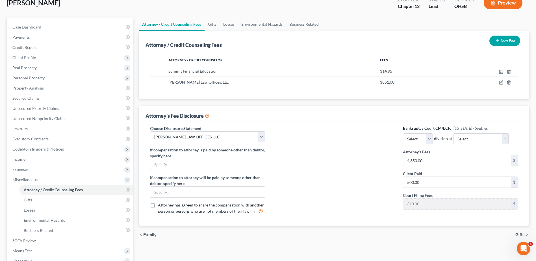
scroll to position [111, 0]
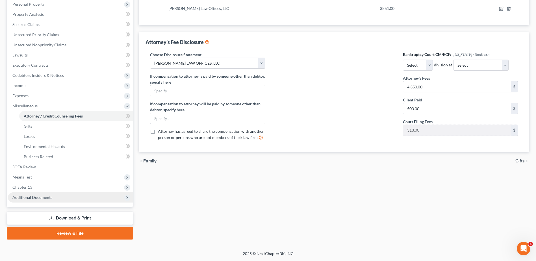
click at [44, 198] on span "Additional Documents" at bounding box center [32, 197] width 40 height 5
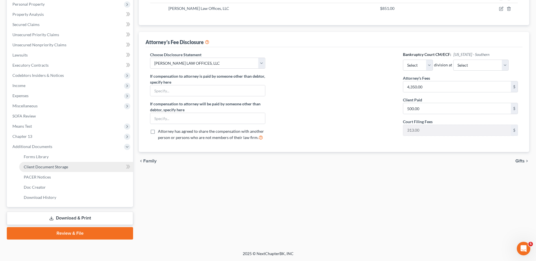
click at [55, 169] on span "Client Document Storage" at bounding box center [46, 167] width 44 height 5
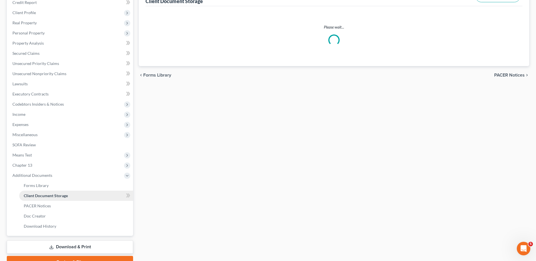
scroll to position [20, 0]
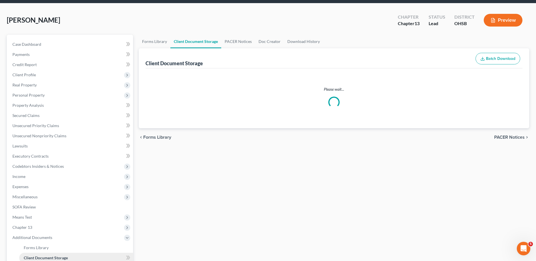
select select "7"
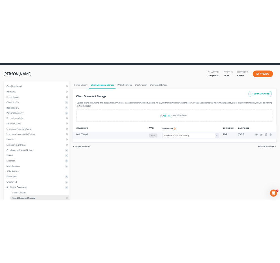
scroll to position [0, 0]
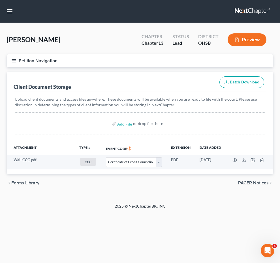
select select "7"
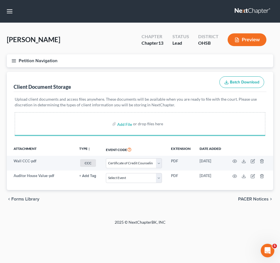
select select "7"
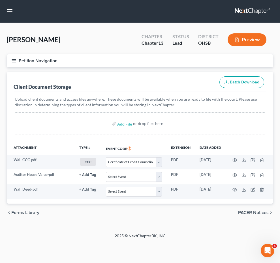
select select "7"
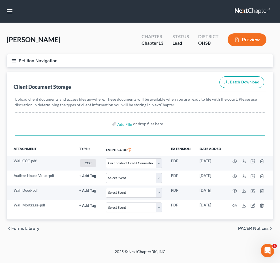
select select "7"
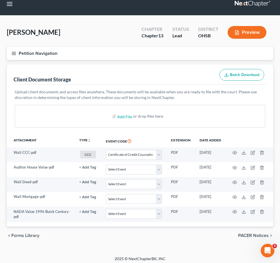
select select "7"
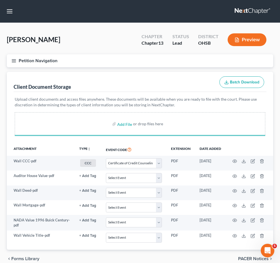
select select "7"
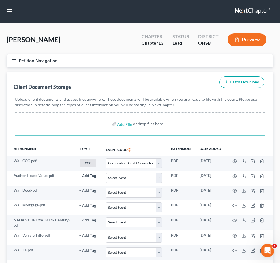
select select "7"
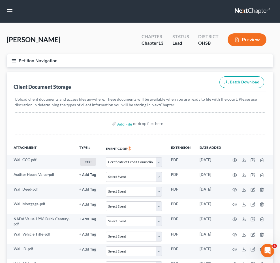
select select "7"
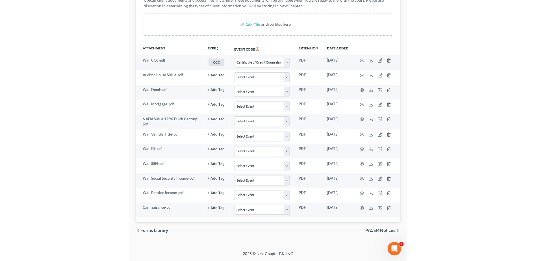
scroll to position [111, 0]
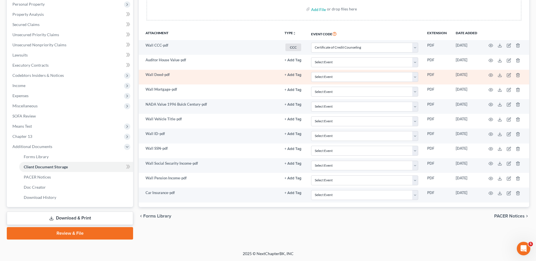
click at [293, 62] on button "+ Add Tag" at bounding box center [293, 61] width 17 height 4
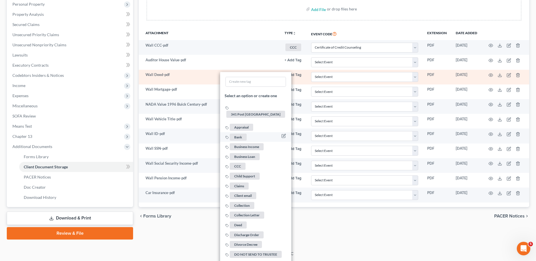
scroll to position [139, 0]
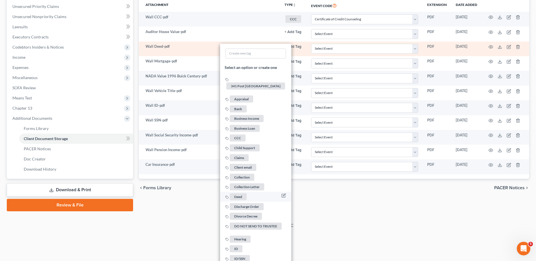
click at [239, 193] on span "Deed" at bounding box center [238, 196] width 17 height 7
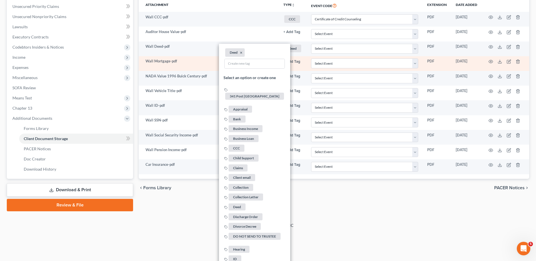
click at [295, 34] on button "+ Add Tag" at bounding box center [292, 32] width 17 height 4
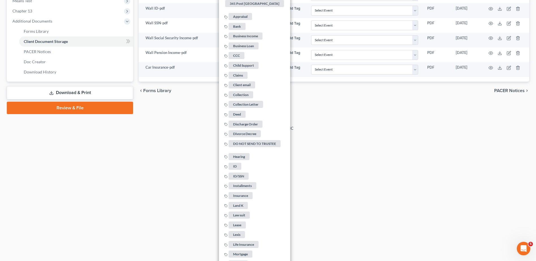
scroll to position [429, 0]
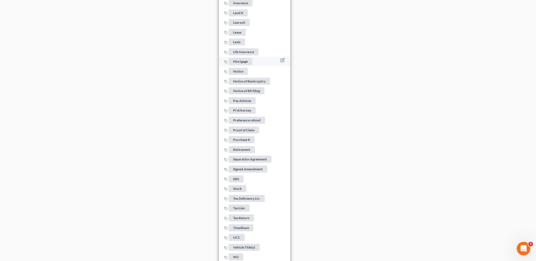
click at [246, 59] on span "Mortgage" at bounding box center [241, 61] width 24 height 7
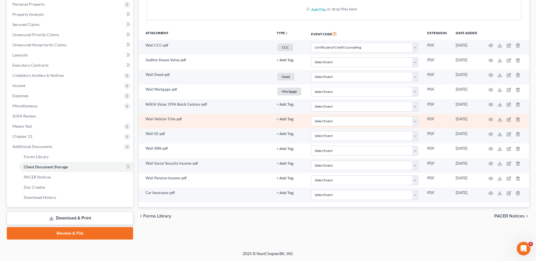
click at [282, 62] on button "+ Add Tag" at bounding box center [285, 61] width 17 height 4
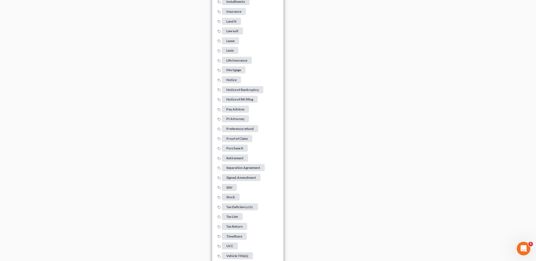
scroll to position [459, 0]
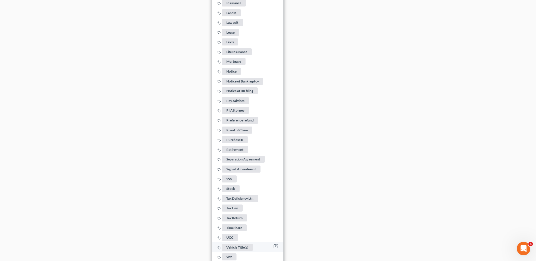
click at [236, 244] on span "Vehicle Title(s)" at bounding box center [237, 247] width 31 height 7
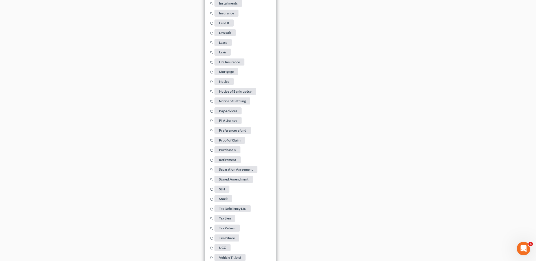
drag, startPoint x: 327, startPoint y: 185, endPoint x: 300, endPoint y: 169, distance: 31.9
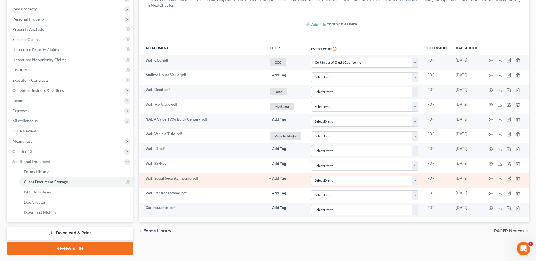
scroll to position [82, 0]
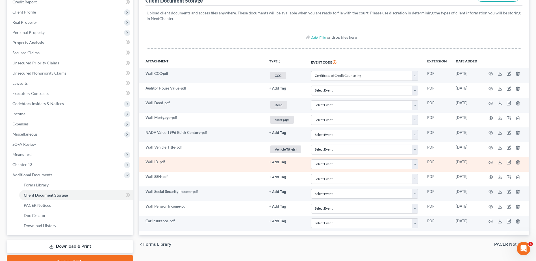
click at [283, 90] on button "+ Add Tag" at bounding box center [277, 89] width 17 height 4
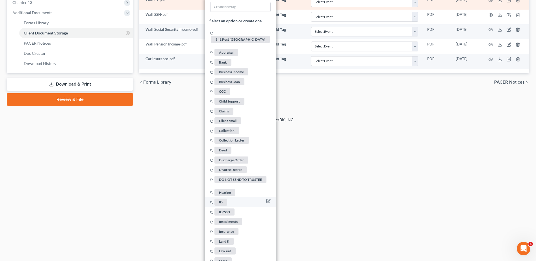
scroll to position [252, 0]
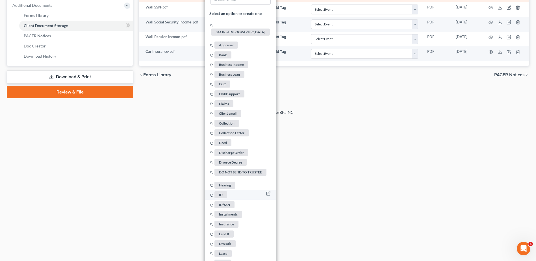
click at [223, 192] on span "ID" at bounding box center [221, 194] width 13 height 7
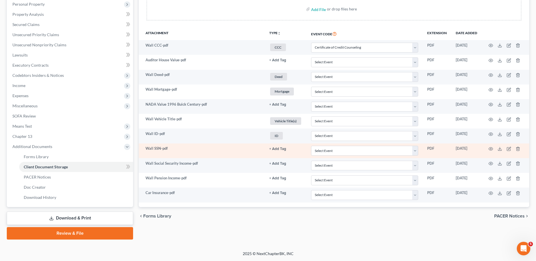
scroll to position [111, 0]
click at [277, 62] on button "+ Add Tag" at bounding box center [277, 61] width 17 height 4
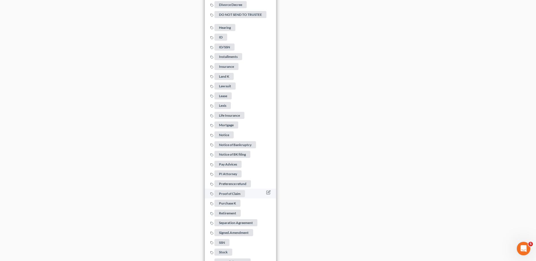
scroll to position [450, 0]
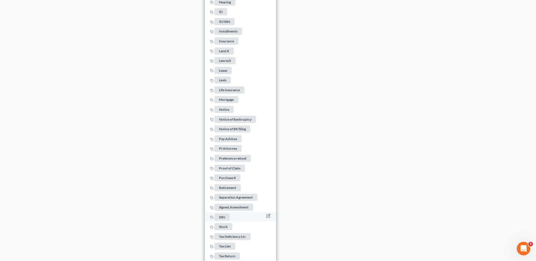
click at [224, 214] on span "SSN" at bounding box center [222, 217] width 15 height 7
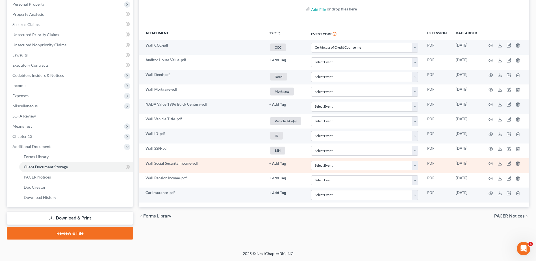
scroll to position [111, 0]
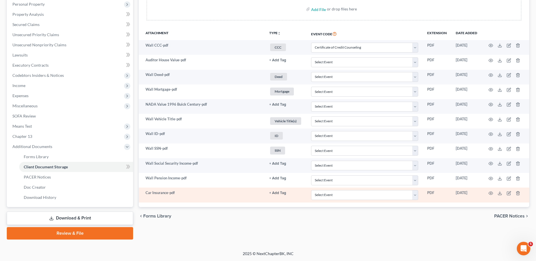
click at [277, 62] on button "+ Add Tag" at bounding box center [277, 61] width 17 height 4
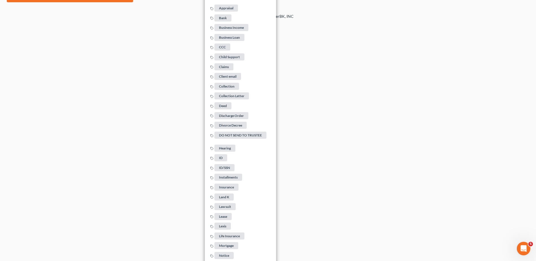
scroll to position [422, 0]
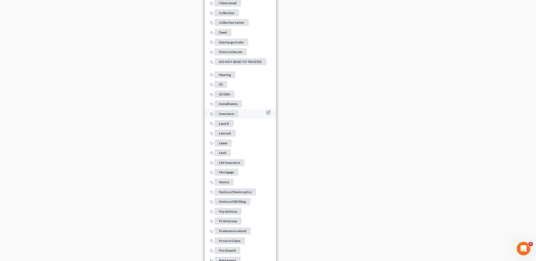
click at [233, 112] on span "Insurance" at bounding box center [227, 113] width 24 height 7
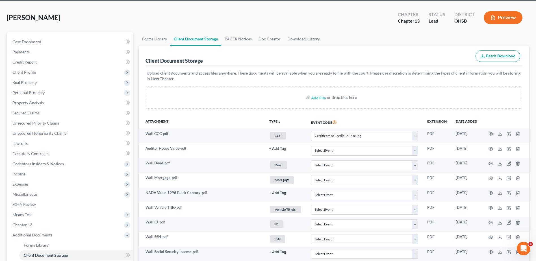
scroll to position [0, 0]
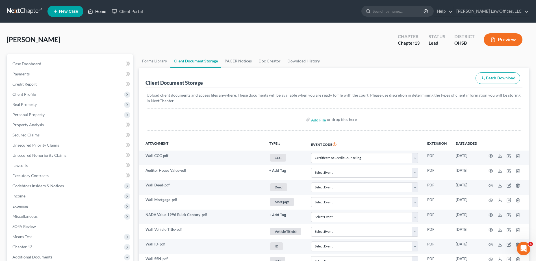
click at [96, 12] on link "Home" at bounding box center [97, 11] width 24 height 10
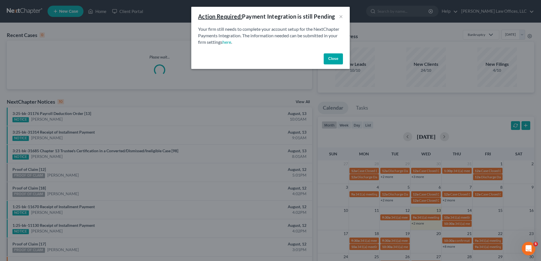
click at [329, 58] on button "Close" at bounding box center [332, 58] width 19 height 11
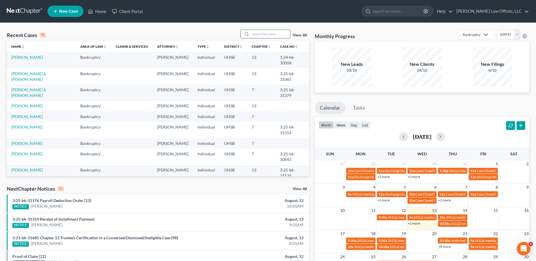
click at [272, 36] on input "search" at bounding box center [271, 34] width 40 height 8
type input "hunter"
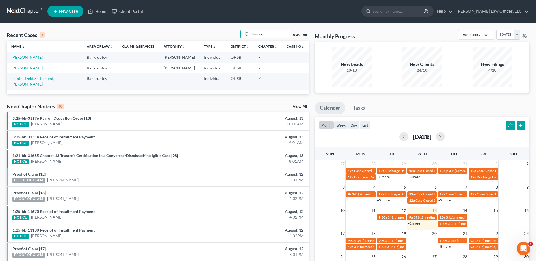
click at [32, 69] on link "[PERSON_NAME]" at bounding box center [26, 68] width 31 height 5
select select "0"
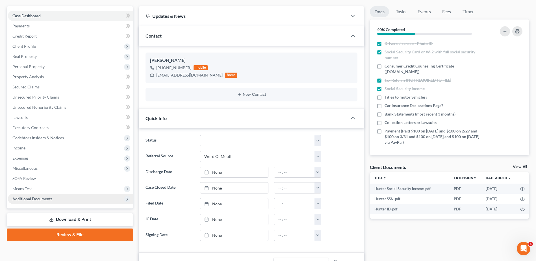
scroll to position [85, 0]
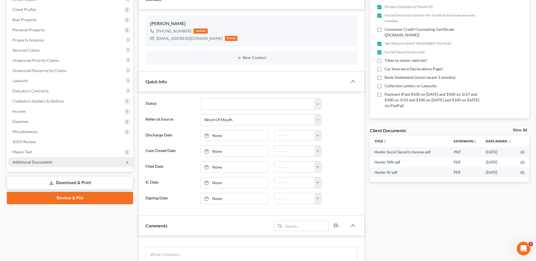
click at [23, 164] on span "Additional Documents" at bounding box center [32, 162] width 40 height 5
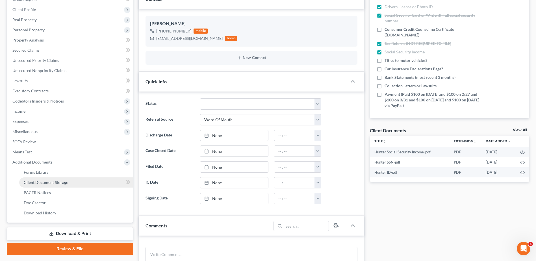
click at [33, 184] on span "Client Document Storage" at bounding box center [46, 182] width 44 height 5
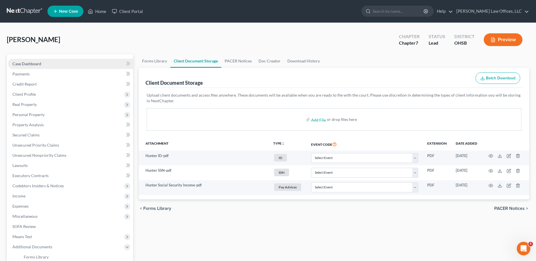
click at [37, 64] on span "Case Dashboard" at bounding box center [26, 63] width 29 height 5
select select "0"
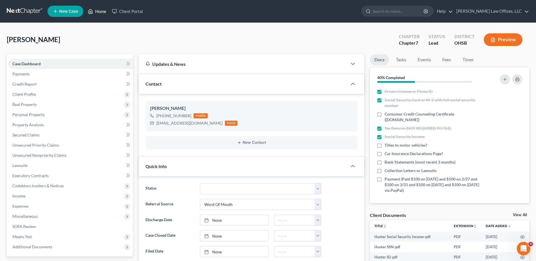
click at [99, 12] on link "Home" at bounding box center [97, 11] width 24 height 10
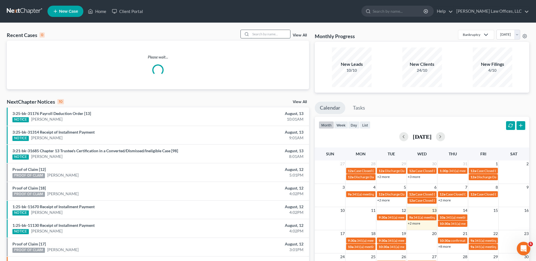
click at [258, 33] on input "search" at bounding box center [271, 34] width 40 height 8
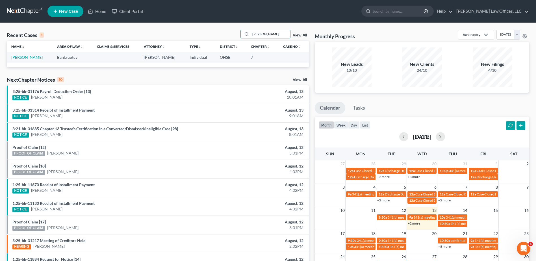
type input "[PERSON_NAME]"
click at [35, 56] on link "[PERSON_NAME]" at bounding box center [26, 57] width 31 height 5
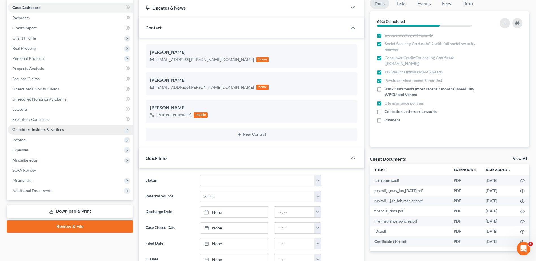
scroll to position [57, 0]
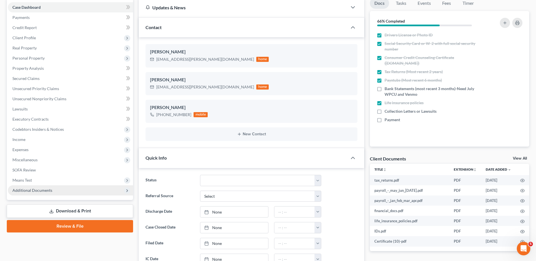
click at [32, 193] on span "Additional Documents" at bounding box center [70, 190] width 125 height 10
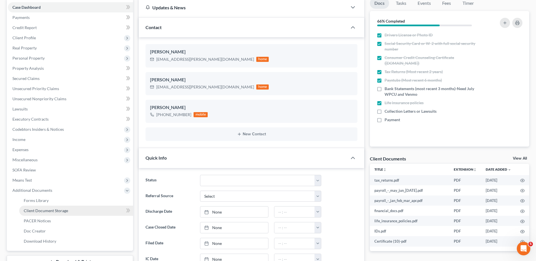
click at [37, 209] on span "Client Document Storage" at bounding box center [46, 210] width 44 height 5
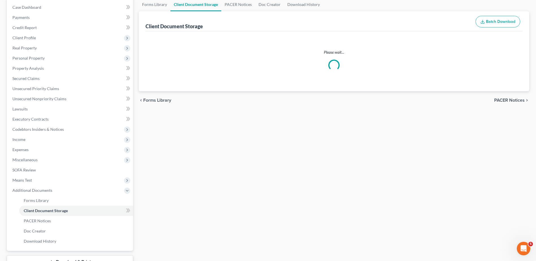
select select "7"
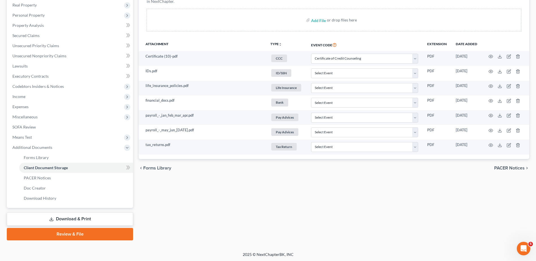
scroll to position [100, 0]
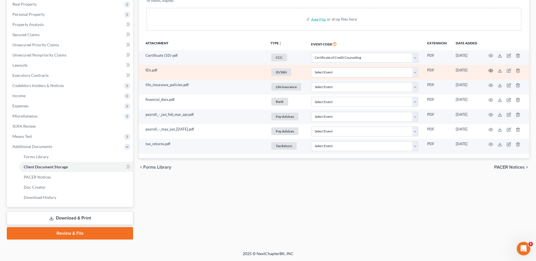
click at [490, 71] on icon "button" at bounding box center [491, 70] width 5 height 5
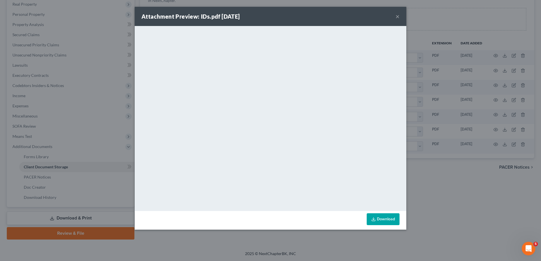
click at [398, 17] on button "×" at bounding box center [397, 16] width 4 height 7
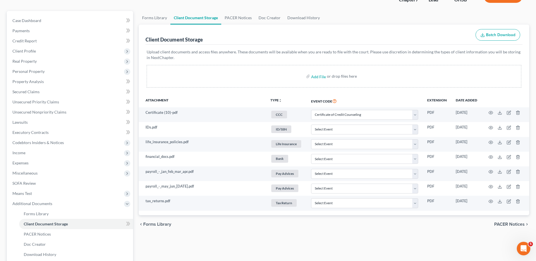
scroll to position [0, 0]
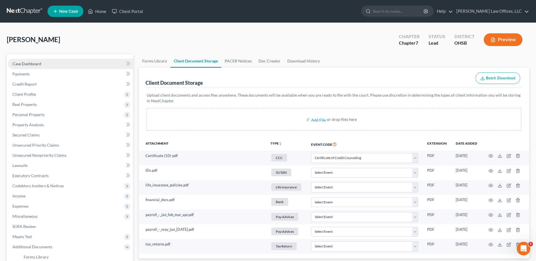
click at [31, 65] on span "Case Dashboard" at bounding box center [26, 63] width 29 height 5
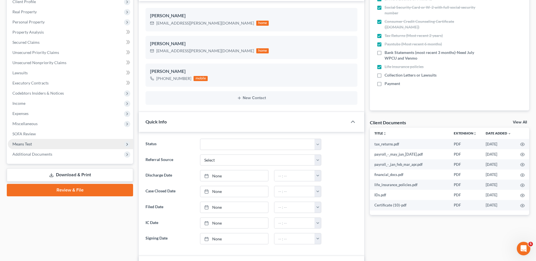
scroll to position [113, 0]
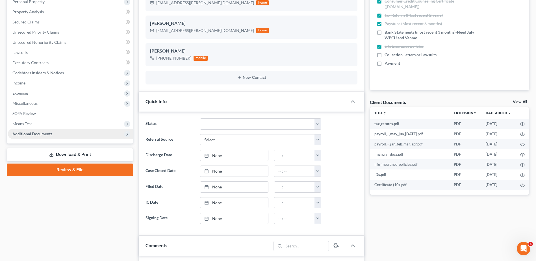
click at [41, 134] on span "Additional Documents" at bounding box center [32, 133] width 40 height 5
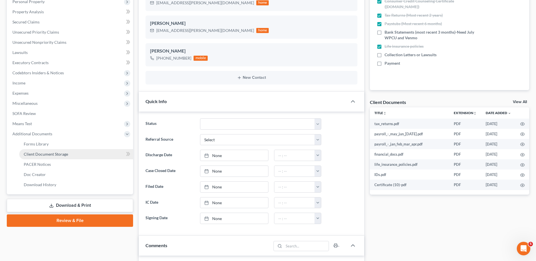
click at [46, 154] on span "Client Document Storage" at bounding box center [46, 154] width 44 height 5
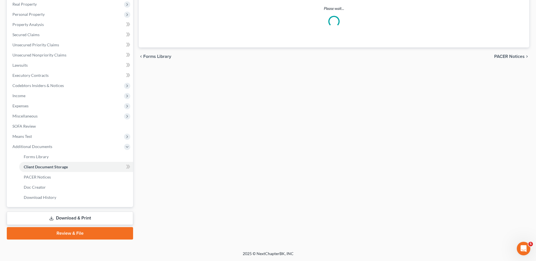
scroll to position [5, 0]
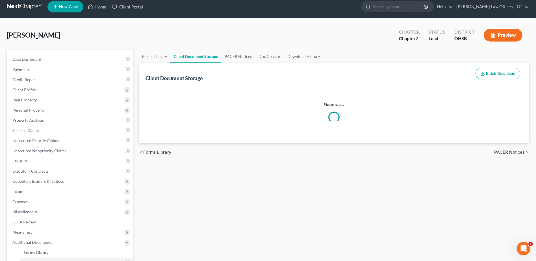
select select "7"
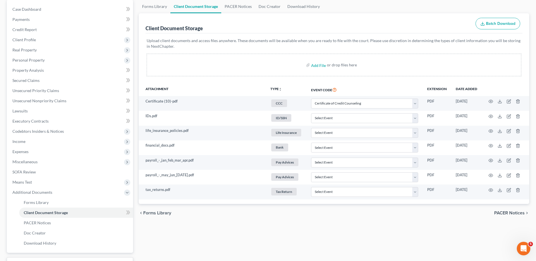
scroll to position [85, 0]
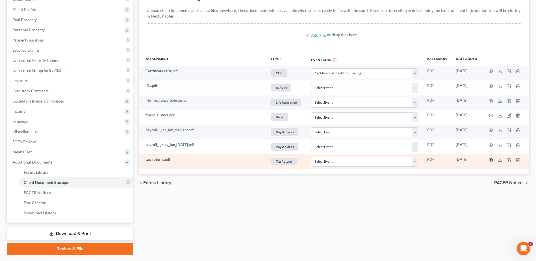
click at [491, 159] on icon "button" at bounding box center [491, 160] width 5 height 5
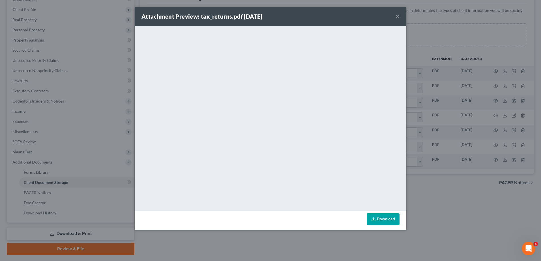
click at [395, 17] on button "×" at bounding box center [397, 16] width 4 height 7
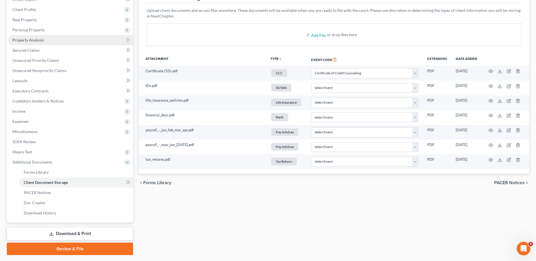
scroll to position [0, 0]
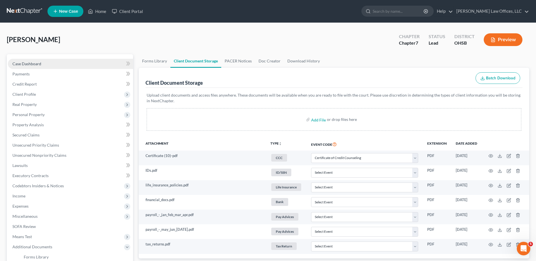
click at [24, 66] on span "Case Dashboard" at bounding box center [26, 63] width 29 height 5
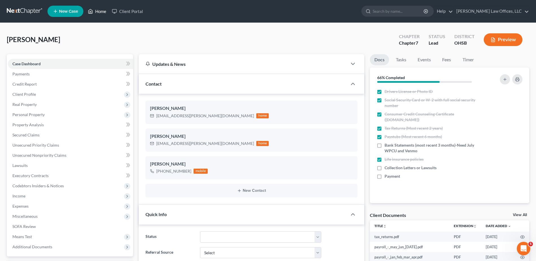
drag, startPoint x: 102, startPoint y: 12, endPoint x: 348, endPoint y: 60, distance: 251.0
click at [102, 11] on link "Home" at bounding box center [97, 11] width 24 height 10
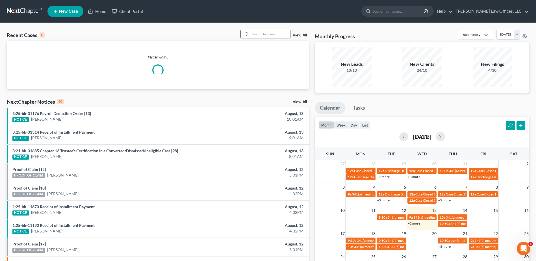
click at [273, 34] on input "search" at bounding box center [271, 34] width 40 height 8
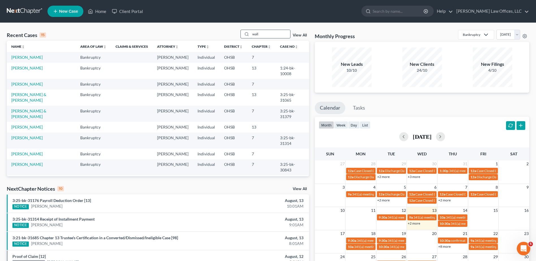
type input "wall"
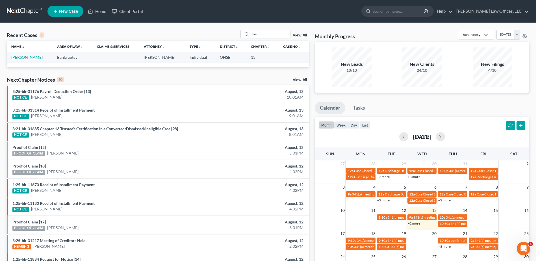
click at [19, 56] on link "[PERSON_NAME]" at bounding box center [26, 57] width 31 height 5
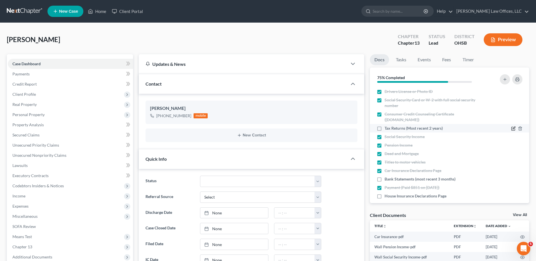
click at [512, 127] on icon "button" at bounding box center [514, 128] width 5 height 5
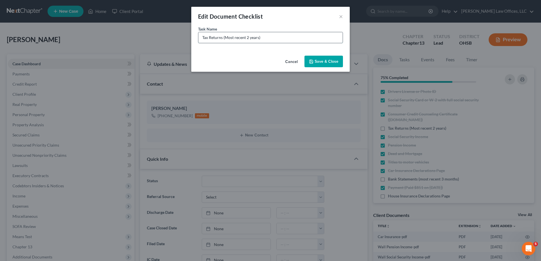
drag, startPoint x: 265, startPoint y: 39, endPoint x: 224, endPoint y: 39, distance: 41.3
click at [224, 39] on input "Tax Returns (Most recent 2 years)" at bounding box center [270, 37] width 144 height 11
type input "Tax Returns NOT REQUIRED TO FILE"
click at [323, 62] on button "Save & Close" at bounding box center [323, 62] width 38 height 12
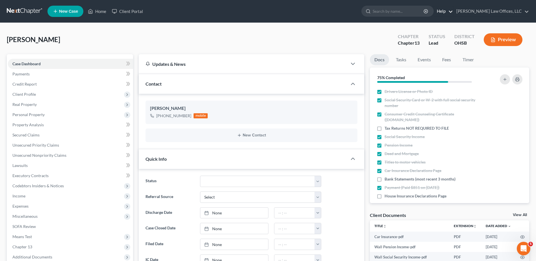
click at [385, 128] on label "Tax Returns NOT REQUIRED TO FILE" at bounding box center [417, 129] width 64 height 6
click at [387, 128] on input "Tax Returns NOT REQUIRED TO FILE" at bounding box center [389, 128] width 4 height 4
checkbox input "true"
click at [98, 11] on link "Home" at bounding box center [97, 11] width 24 height 10
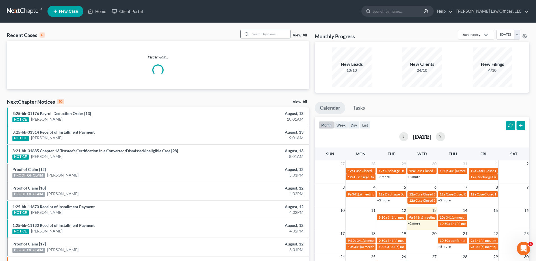
click at [277, 33] on input "search" at bounding box center [271, 34] width 40 height 8
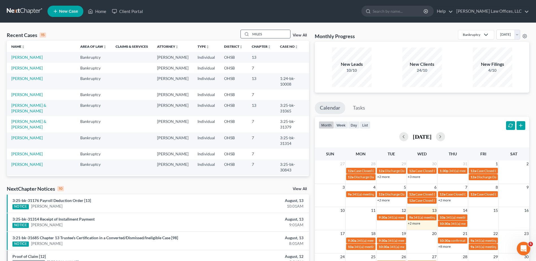
type input "MILES"
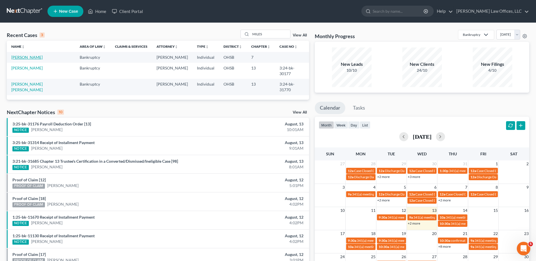
click at [20, 58] on link "[PERSON_NAME]" at bounding box center [26, 57] width 31 height 5
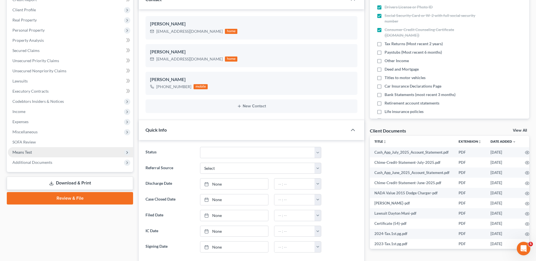
scroll to position [85, 0]
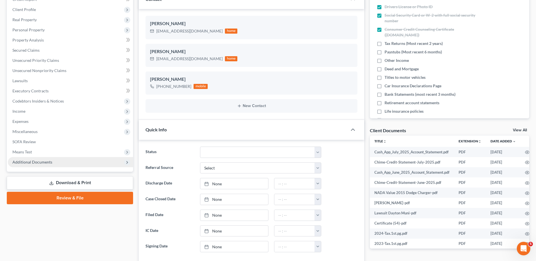
click at [29, 164] on span "Additional Documents" at bounding box center [32, 162] width 40 height 5
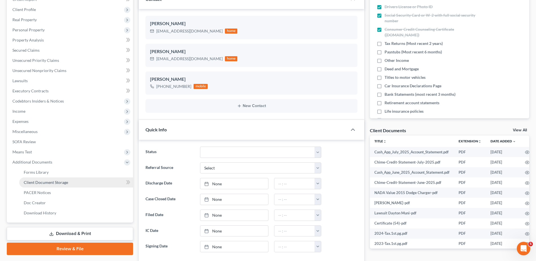
click at [38, 184] on span "Client Document Storage" at bounding box center [46, 182] width 44 height 5
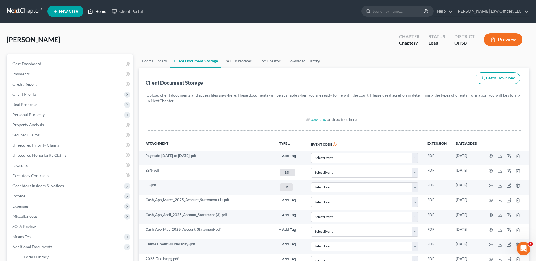
click at [102, 11] on link "Home" at bounding box center [97, 11] width 24 height 10
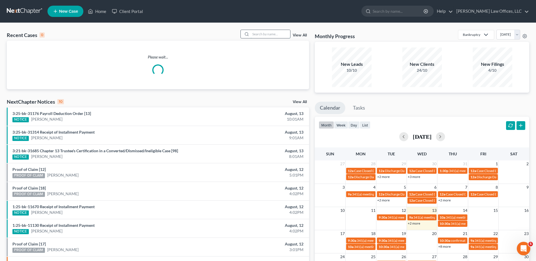
click at [259, 34] on input "search" at bounding box center [271, 34] width 40 height 8
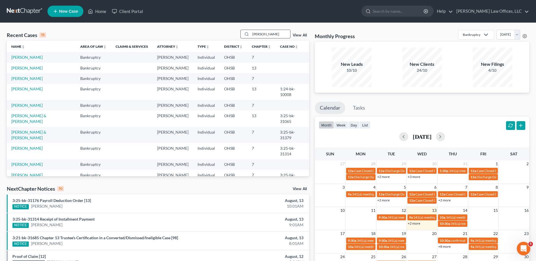
type input "[PERSON_NAME]"
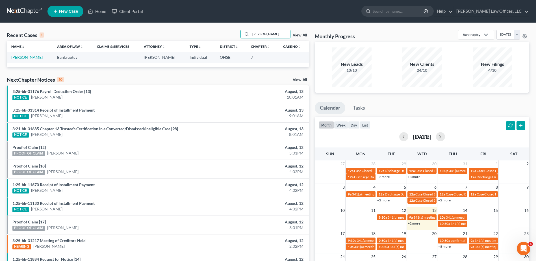
click at [31, 59] on link "[PERSON_NAME]" at bounding box center [26, 57] width 31 height 5
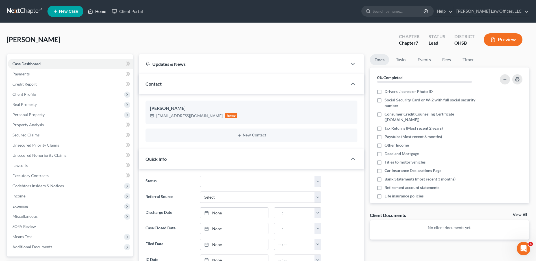
drag, startPoint x: 106, startPoint y: 12, endPoint x: 118, endPoint y: 19, distance: 13.9
click at [106, 12] on link "Home" at bounding box center [97, 11] width 24 height 10
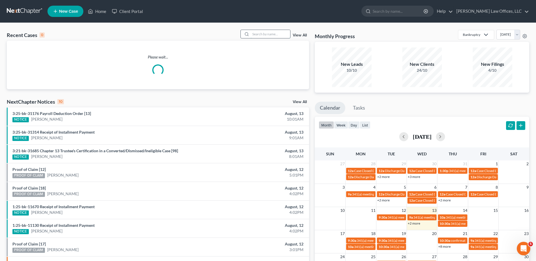
click at [272, 35] on input "search" at bounding box center [271, 34] width 40 height 8
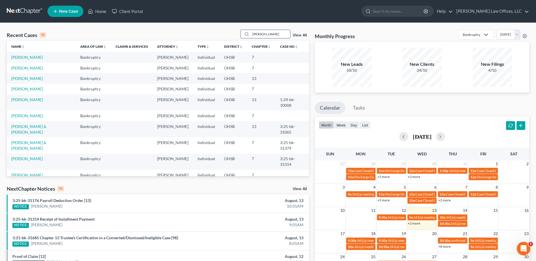
type input "[PERSON_NAME]"
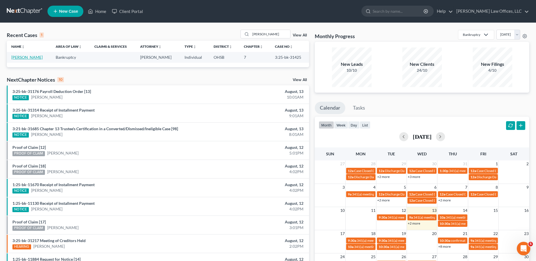
click at [16, 56] on link "[PERSON_NAME]" at bounding box center [26, 57] width 31 height 5
select select "3"
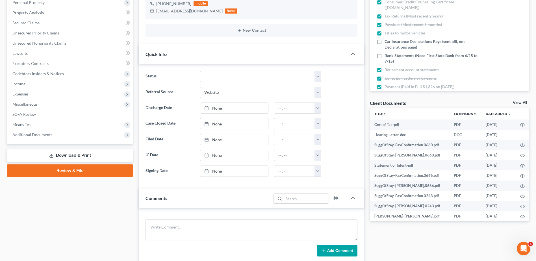
scroll to position [113, 0]
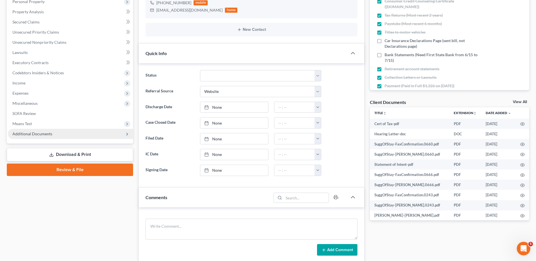
click at [41, 132] on span "Additional Documents" at bounding box center [32, 133] width 40 height 5
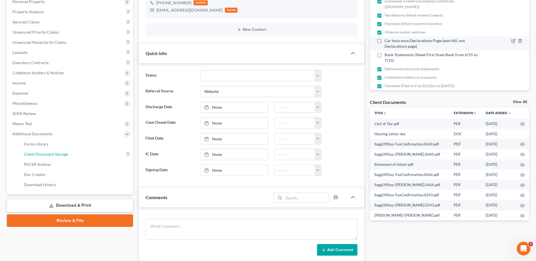
drag, startPoint x: 44, startPoint y: 154, endPoint x: 389, endPoint y: 49, distance: 360.2
click at [44, 154] on span "Client Document Storage" at bounding box center [46, 154] width 44 height 5
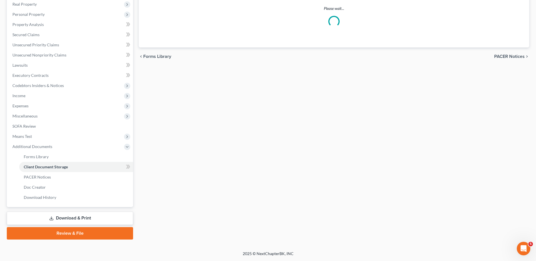
scroll to position [79, 0]
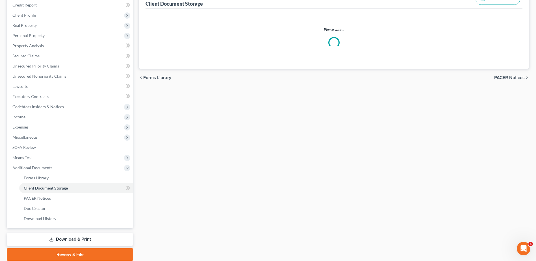
select select "7"
select select "52"
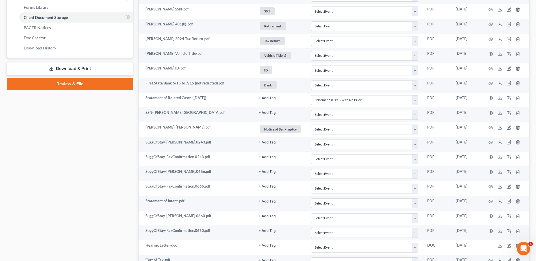
scroll to position [246, 0]
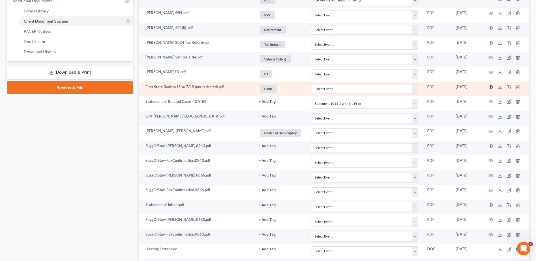
click at [491, 87] on circle "button" at bounding box center [491, 87] width 1 height 1
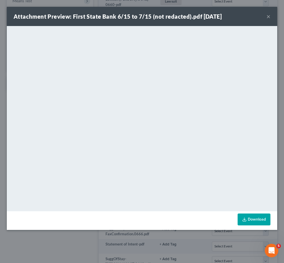
click at [268, 16] on button "×" at bounding box center [268, 16] width 4 height 7
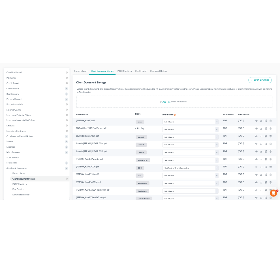
scroll to position [0, 0]
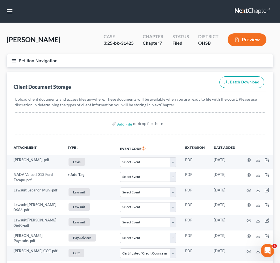
select select "7"
select select "52"
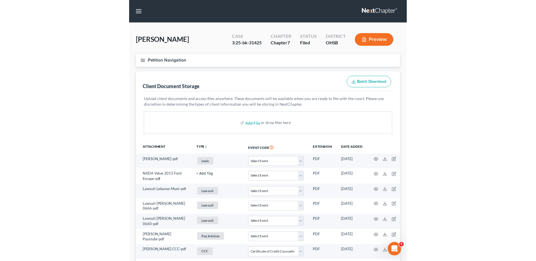
scroll to position [318, 0]
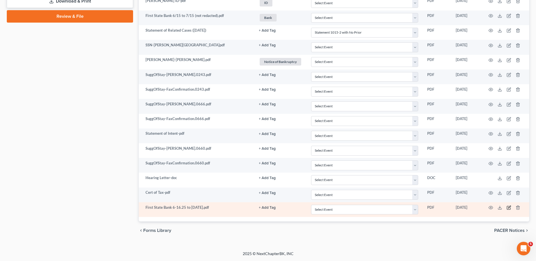
click at [509, 207] on icon "button" at bounding box center [509, 208] width 5 height 5
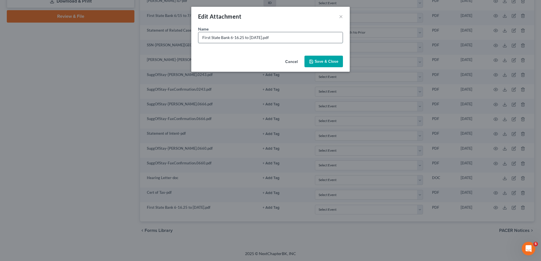
click at [234, 38] on input "First State Bank 6-16.25 to [DATE].pdf" at bounding box center [270, 37] width 144 height 11
click at [261, 37] on input "First State Bank [DATE] to [DATE].pdf" at bounding box center [270, 37] width 144 height 11
type input "First State Bank [DATE] to [DATE] (sent on 8/13).pdf"
click at [311, 58] on button "Save & Close" at bounding box center [323, 62] width 38 height 12
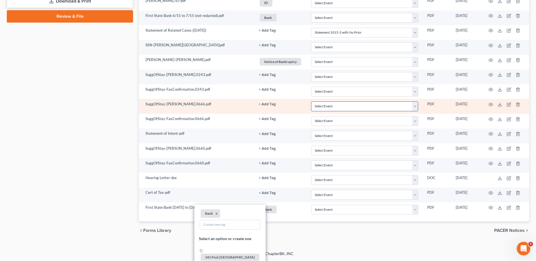
click at [318, 238] on div "chevron_left Forms Library PACER Notices chevron_right" at bounding box center [334, 231] width 391 height 18
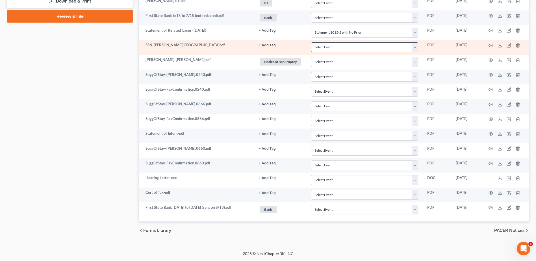
scroll to position [0, 0]
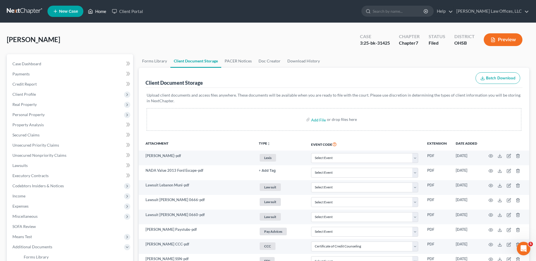
click at [103, 11] on link "Home" at bounding box center [97, 11] width 24 height 10
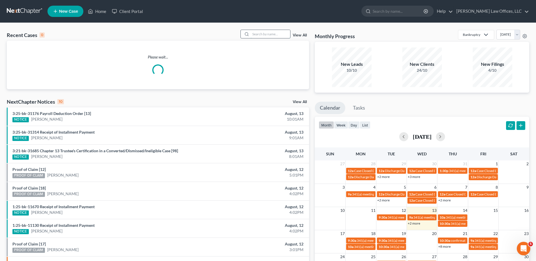
click at [258, 34] on input "search" at bounding box center [271, 34] width 40 height 8
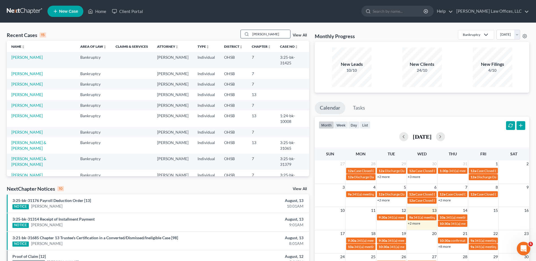
type input "[PERSON_NAME]"
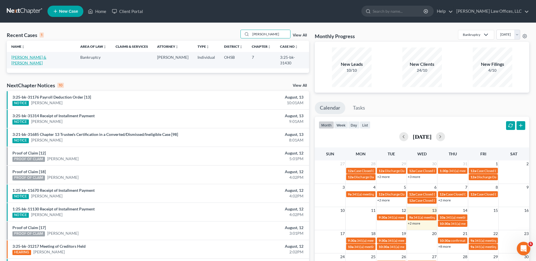
click at [27, 58] on link "[PERSON_NAME] & [PERSON_NAME]" at bounding box center [28, 60] width 35 height 10
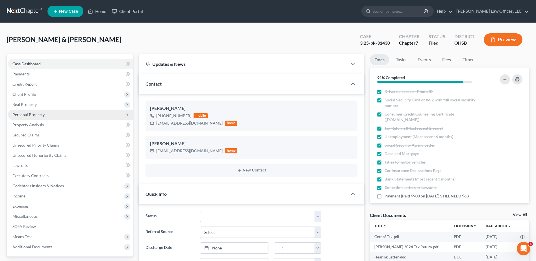
click at [36, 115] on span "Personal Property" at bounding box center [28, 114] width 32 height 5
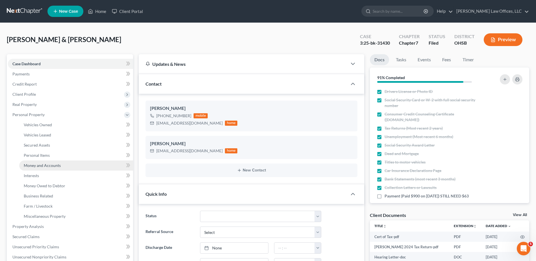
click at [42, 163] on link "Money and Accounts" at bounding box center [76, 166] width 114 height 10
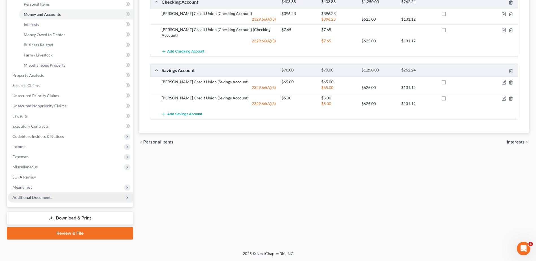
click at [33, 197] on span "Additional Documents" at bounding box center [32, 197] width 40 height 5
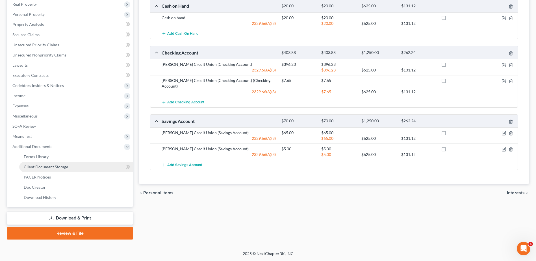
click at [47, 167] on span "Client Document Storage" at bounding box center [46, 167] width 44 height 5
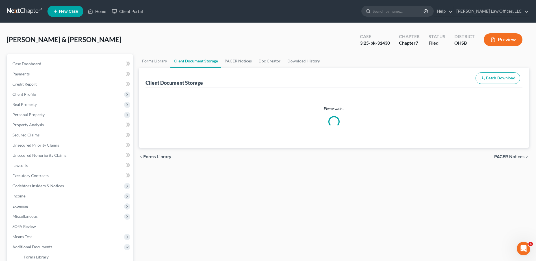
select select "7"
select select "37"
select select "52"
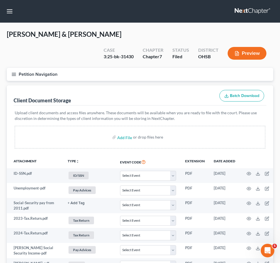
select select "7"
select select "37"
select select "52"
select select "7"
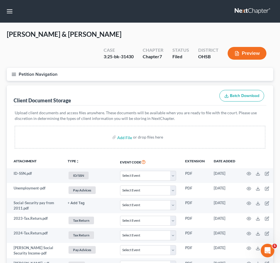
select select "7"
select select "37"
select select "52"
select select "7"
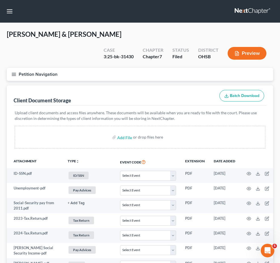
select select "37"
select select "52"
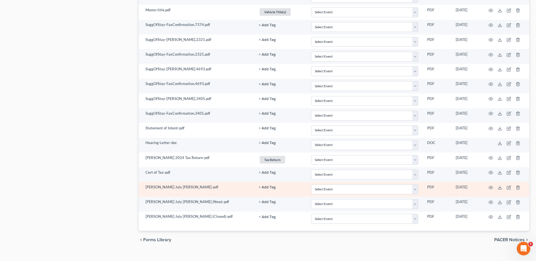
scroll to position [495, 0]
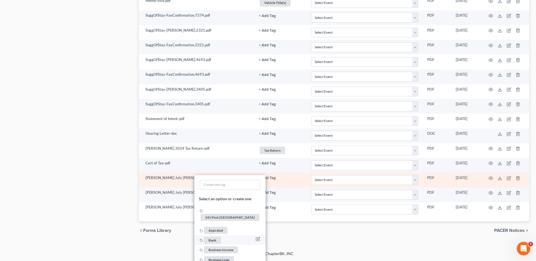
click at [210, 237] on span "Bank" at bounding box center [212, 240] width 17 height 7
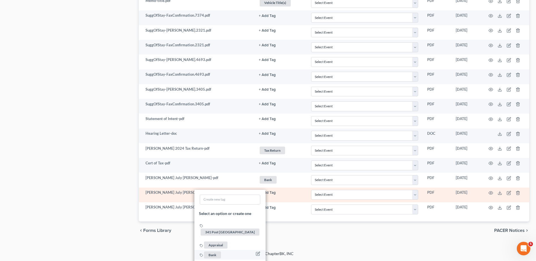
click at [213, 252] on span "Bank" at bounding box center [212, 255] width 17 height 7
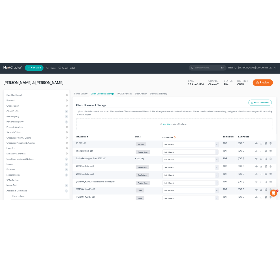
scroll to position [0, 0]
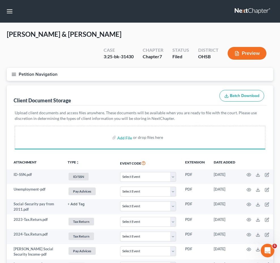
select select "7"
select select "37"
select select "52"
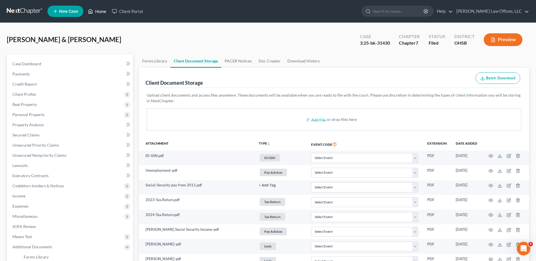
click at [101, 12] on link "Home" at bounding box center [97, 11] width 24 height 10
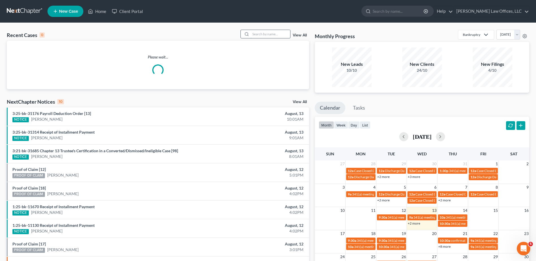
click at [260, 33] on input "search" at bounding box center [271, 34] width 40 height 8
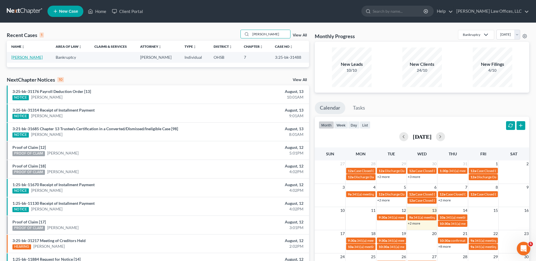
type input "[PERSON_NAME]"
click at [24, 58] on link "[PERSON_NAME]" at bounding box center [26, 57] width 31 height 5
select select "4"
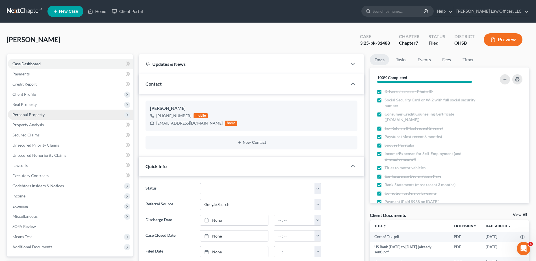
click at [37, 113] on span "Personal Property" at bounding box center [28, 114] width 32 height 5
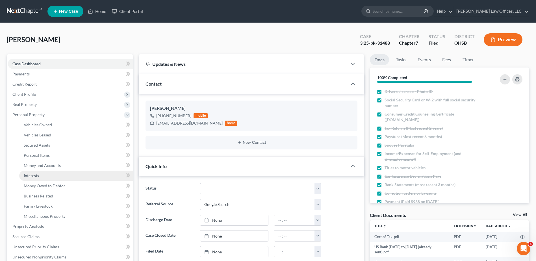
click at [34, 174] on span "Interests" at bounding box center [31, 175] width 15 height 5
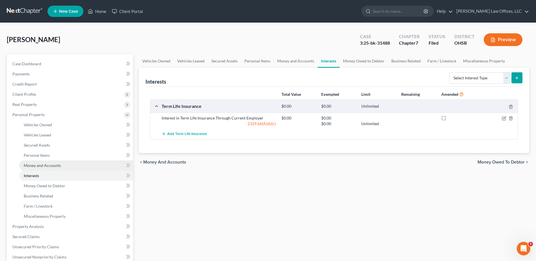
click at [38, 164] on span "Money and Accounts" at bounding box center [42, 165] width 37 height 5
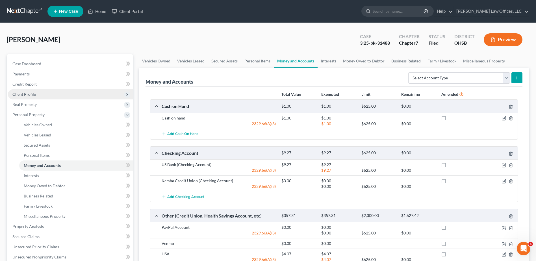
click at [23, 94] on span "Client Profile" at bounding box center [23, 94] width 23 height 5
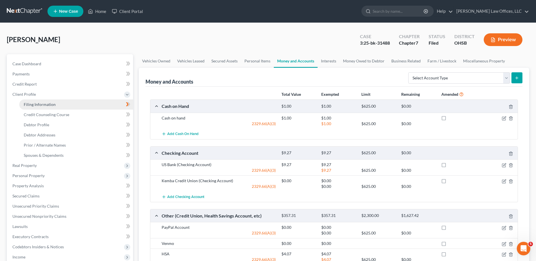
click at [25, 104] on span "Filing Information" at bounding box center [40, 104] width 32 height 5
select select "1"
select select "0"
select select "62"
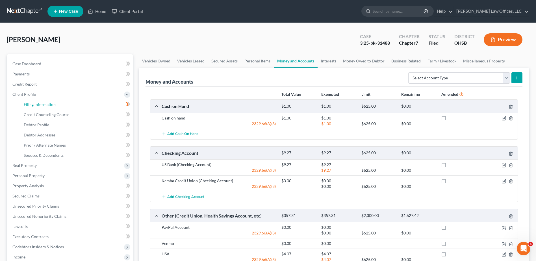
select select "0"
select select "36"
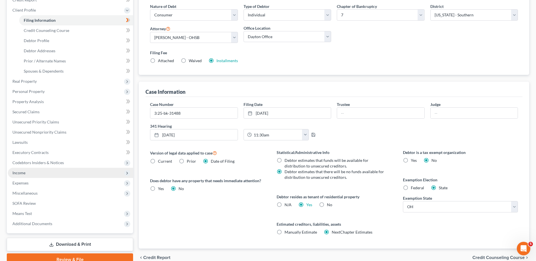
scroll to position [111, 0]
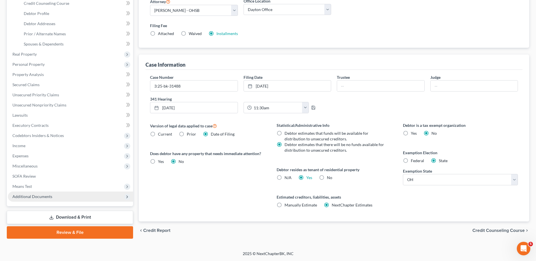
click at [33, 197] on span "Additional Documents" at bounding box center [32, 196] width 40 height 5
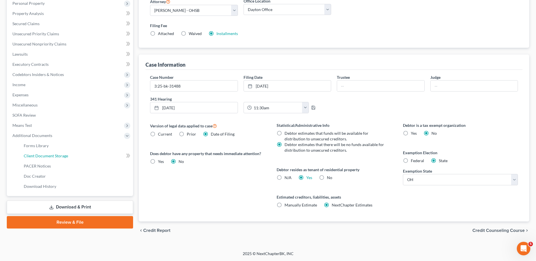
click at [43, 154] on span "Client Document Storage" at bounding box center [46, 156] width 44 height 5
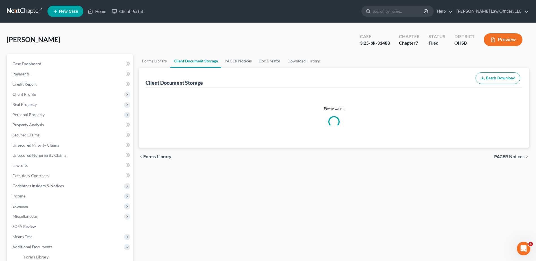
select select "7"
select select "37"
select select "52"
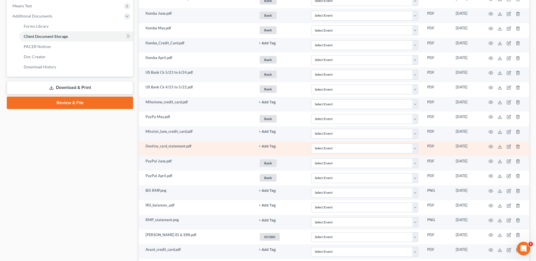
scroll to position [221, 0]
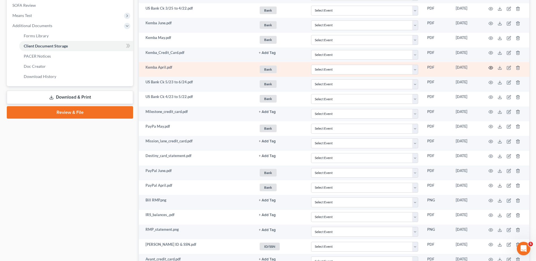
click at [491, 67] on icon "button" at bounding box center [491, 68] width 5 height 5
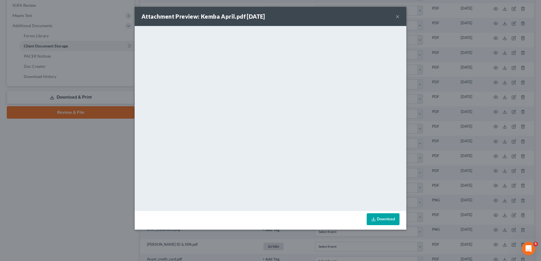
click at [396, 17] on button "×" at bounding box center [397, 16] width 4 height 7
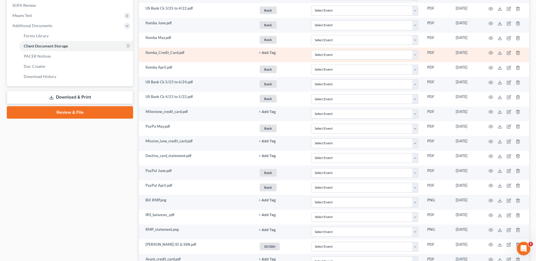
scroll to position [193, 0]
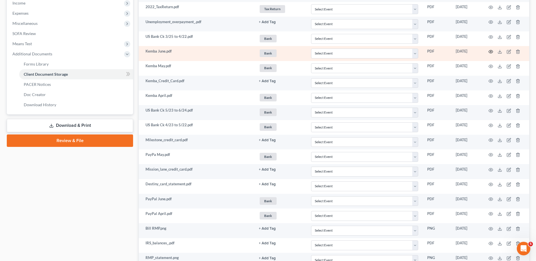
click at [491, 51] on icon "button" at bounding box center [491, 51] width 5 height 5
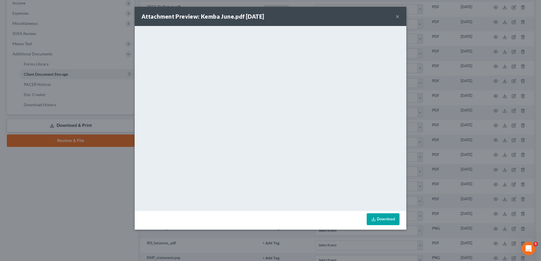
click at [397, 17] on button "×" at bounding box center [397, 16] width 4 height 7
